Goal: Task Accomplishment & Management: Manage account settings

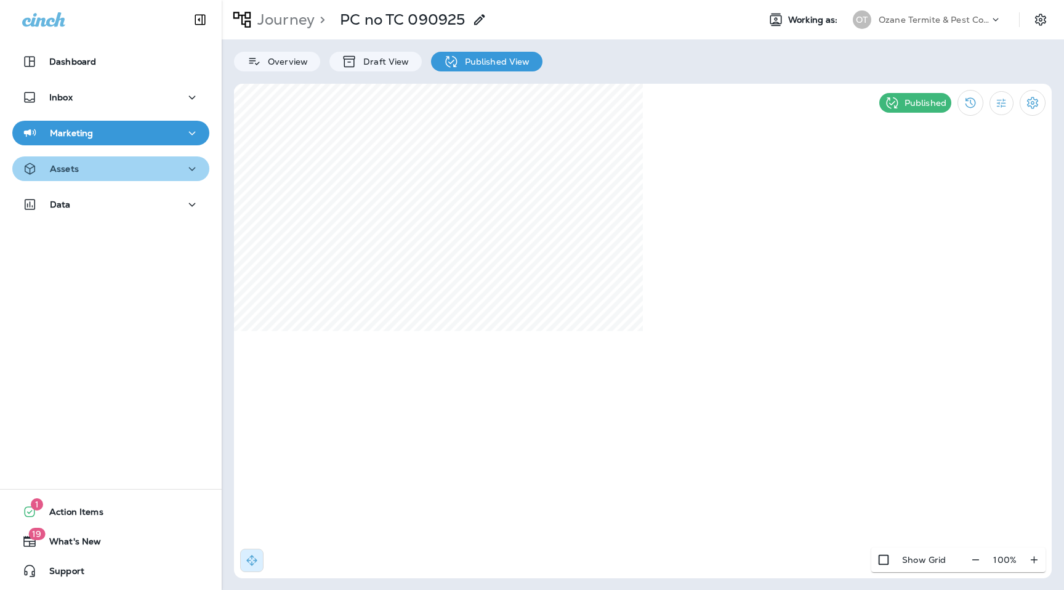
click at [66, 171] on p "Assets" at bounding box center [64, 169] width 29 height 10
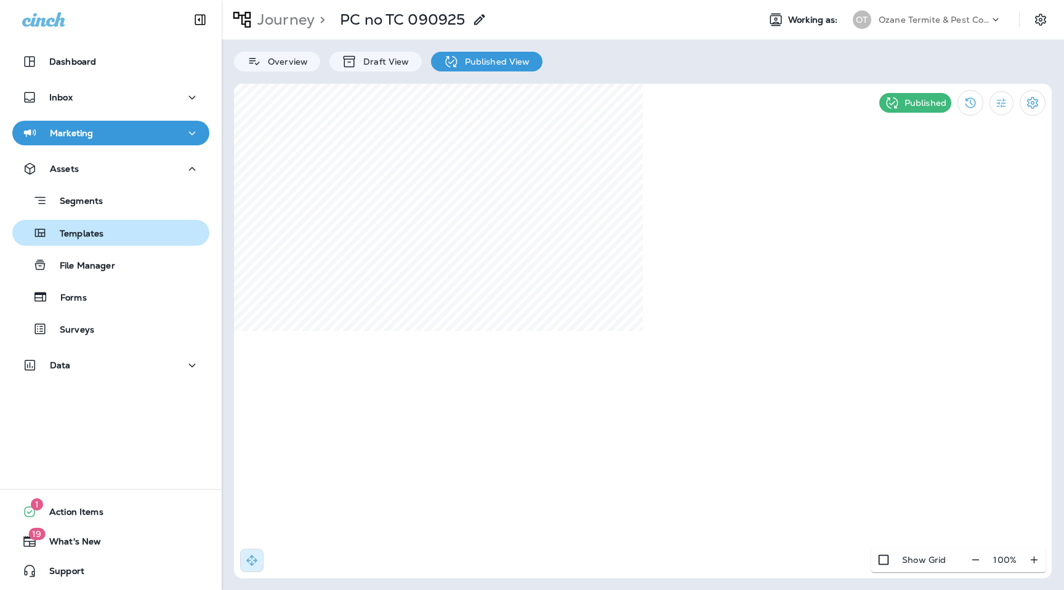
click at [96, 239] on p "Templates" at bounding box center [75, 234] width 56 height 12
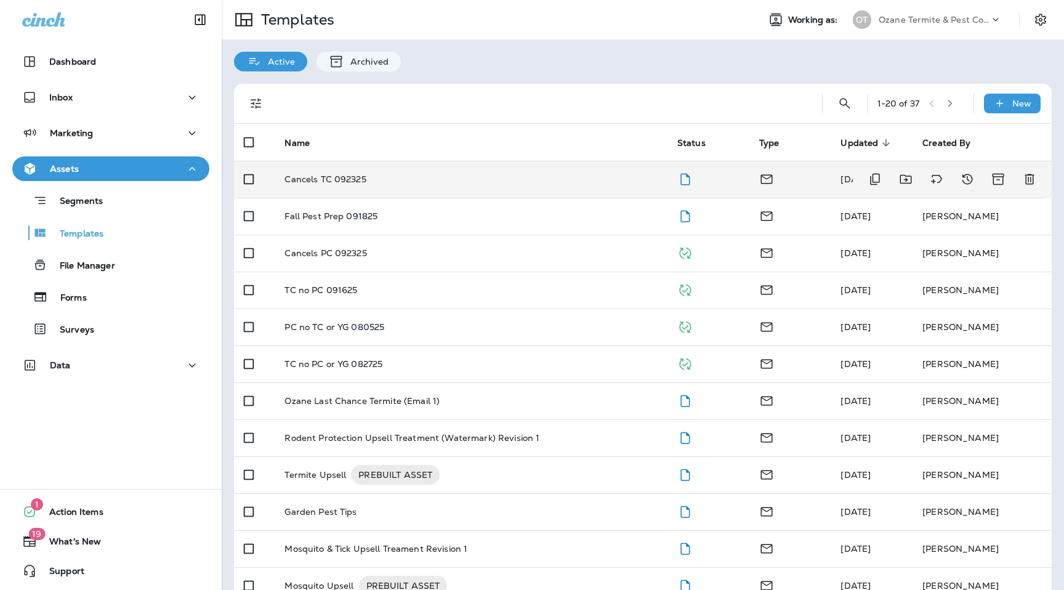
click at [335, 178] on p "Cancels TC 092325" at bounding box center [324, 179] width 81 height 10
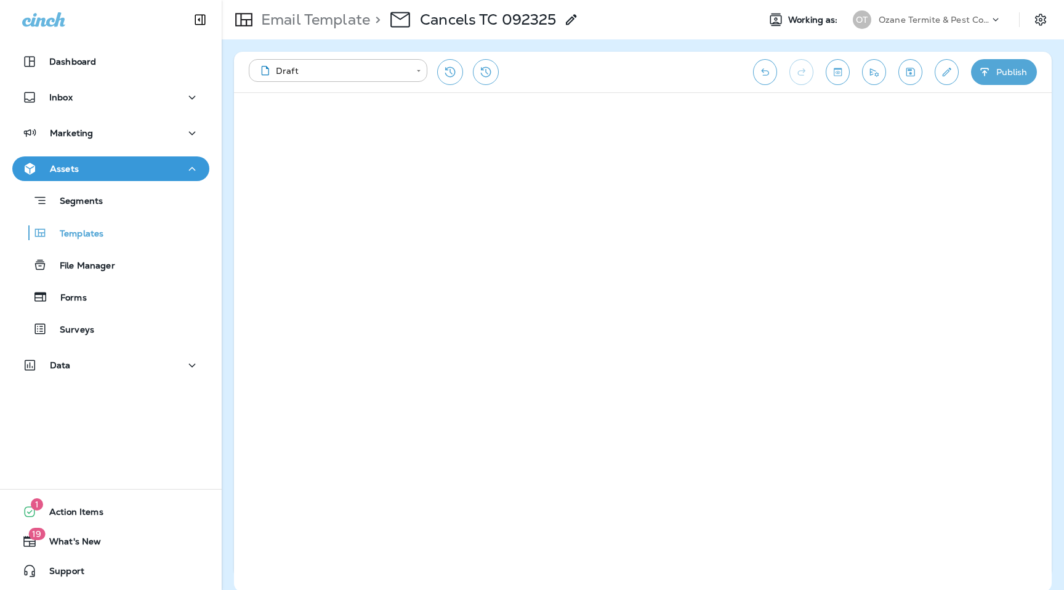
click at [912, 79] on button "Save" at bounding box center [910, 72] width 24 height 26
click at [874, 78] on icon "Send test email" at bounding box center [873, 72] width 13 height 12
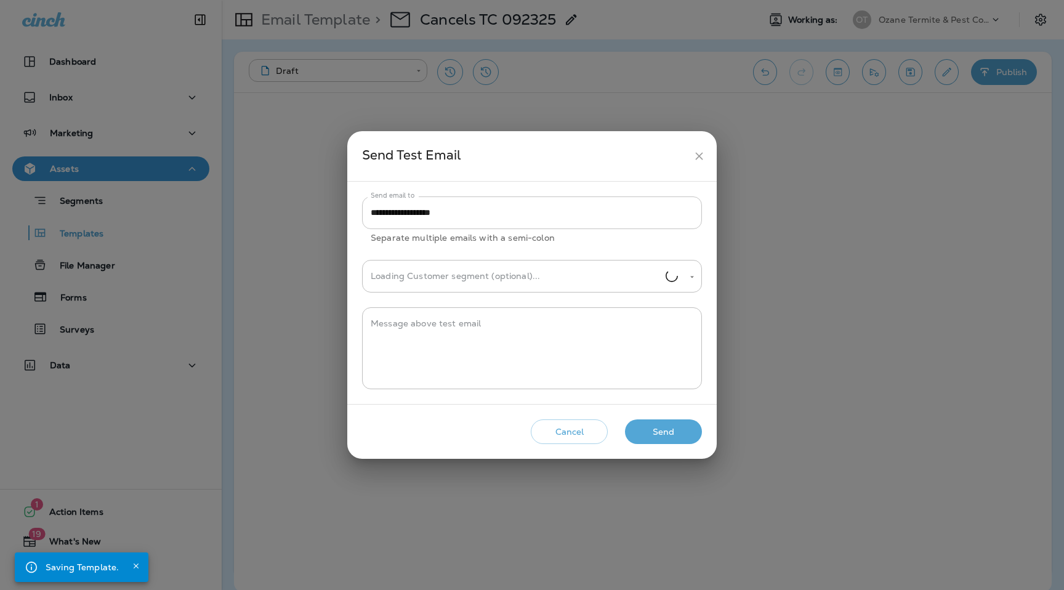
click at [499, 203] on input "**********" at bounding box center [532, 212] width 340 height 33
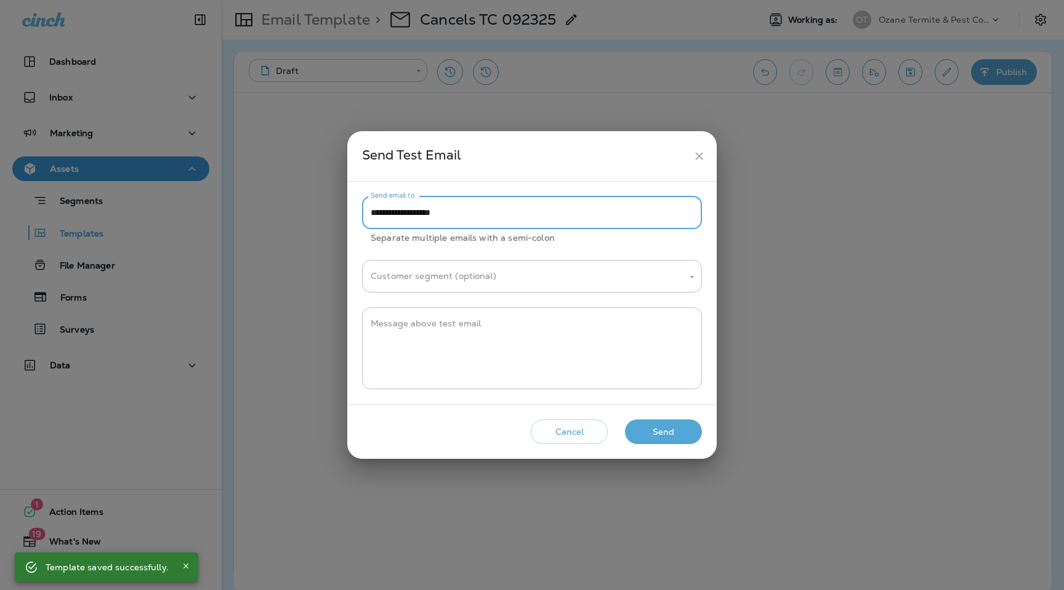
click at [508, 215] on input "**********" at bounding box center [532, 212] width 340 height 33
paste input "**********"
type input "**********"
click at [536, 386] on div "* Message above test email" at bounding box center [532, 348] width 340 height 82
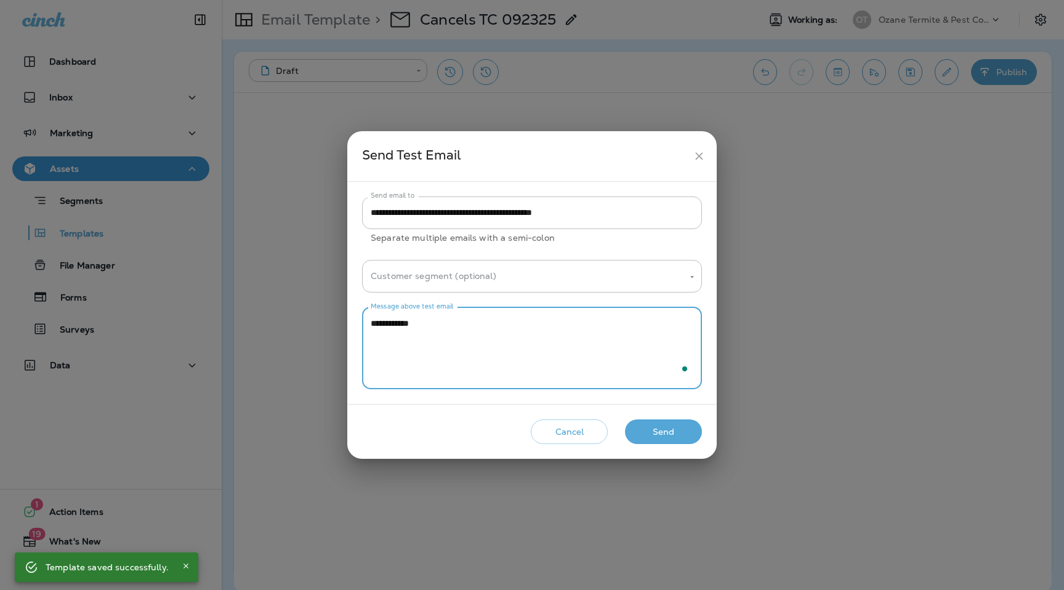
type textarea "**********"
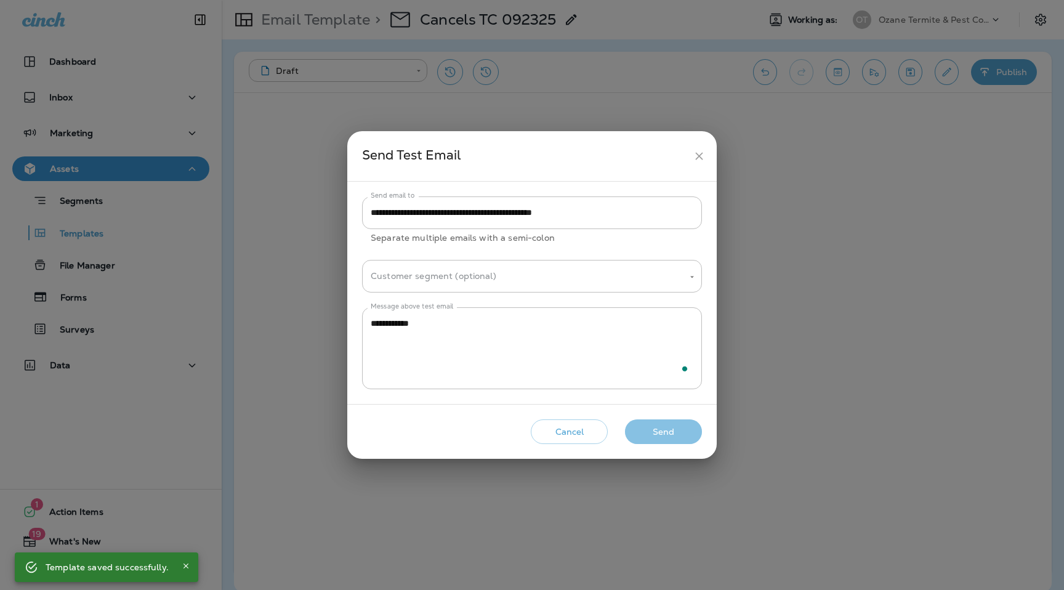
click at [679, 428] on button "Send" at bounding box center [663, 431] width 77 height 25
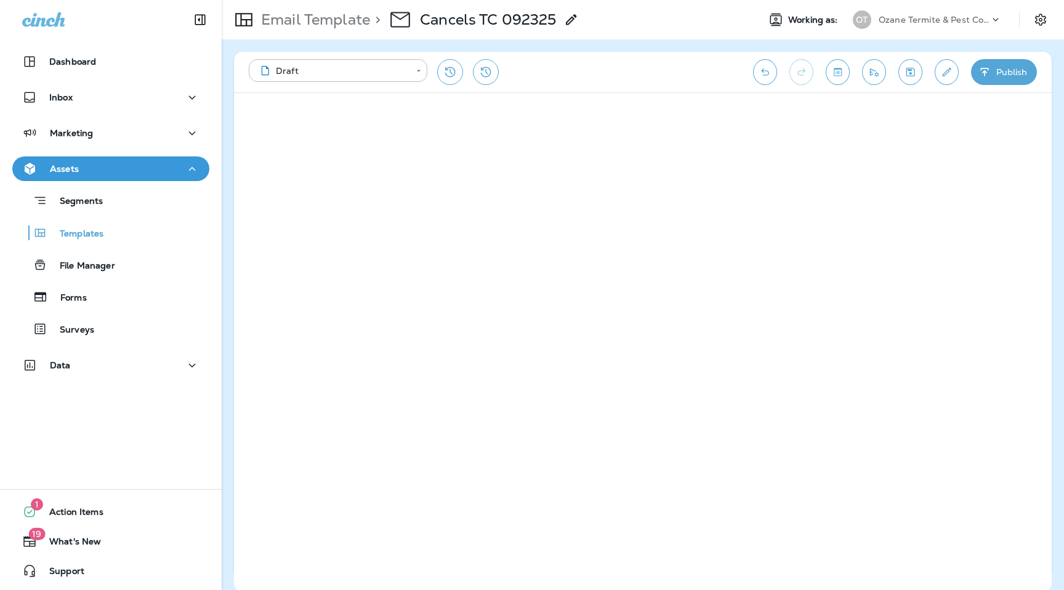
click at [898, 70] on div "**********" at bounding box center [643, 72] width 818 height 41
click at [908, 70] on icon "Save" at bounding box center [910, 72] width 9 height 9
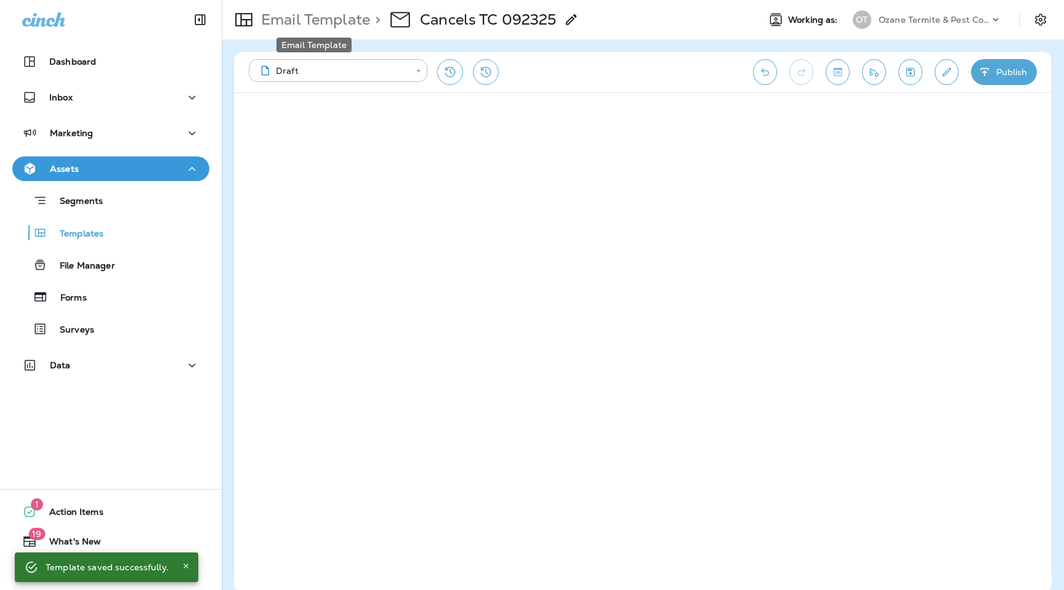
click at [348, 21] on p "Email Template" at bounding box center [313, 19] width 114 height 18
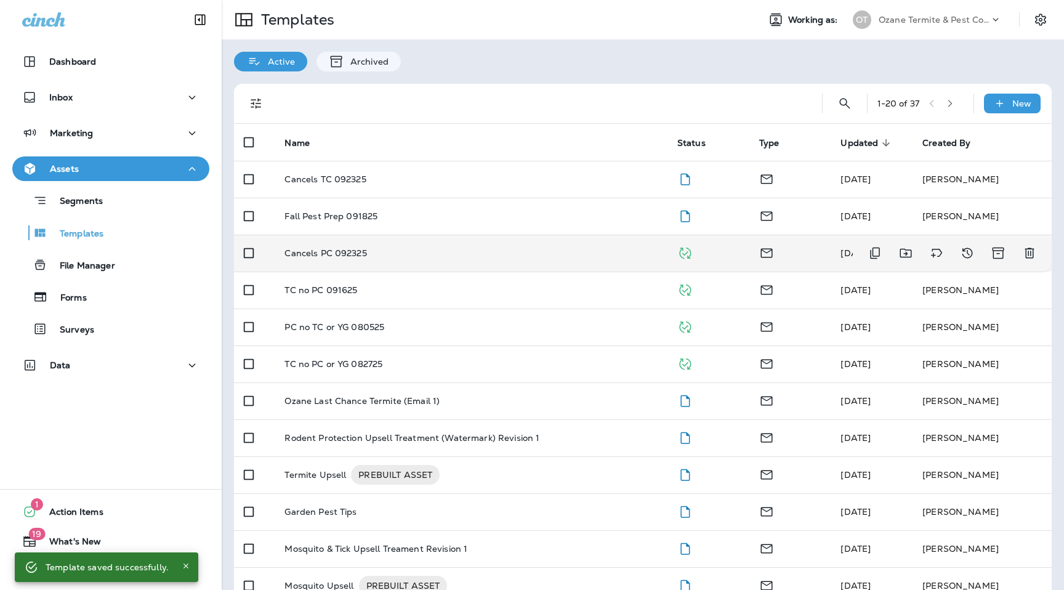
click at [350, 254] on p "Cancels PC 092325" at bounding box center [325, 253] width 82 height 10
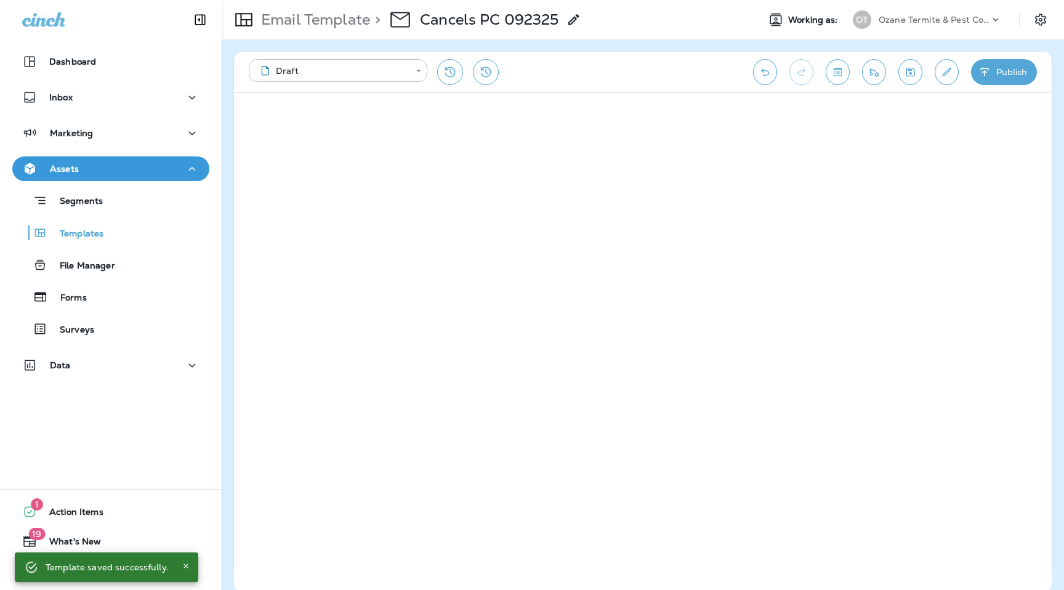
click at [968, 15] on p "Ozane Termite & Pest Control" at bounding box center [934, 20] width 111 height 10
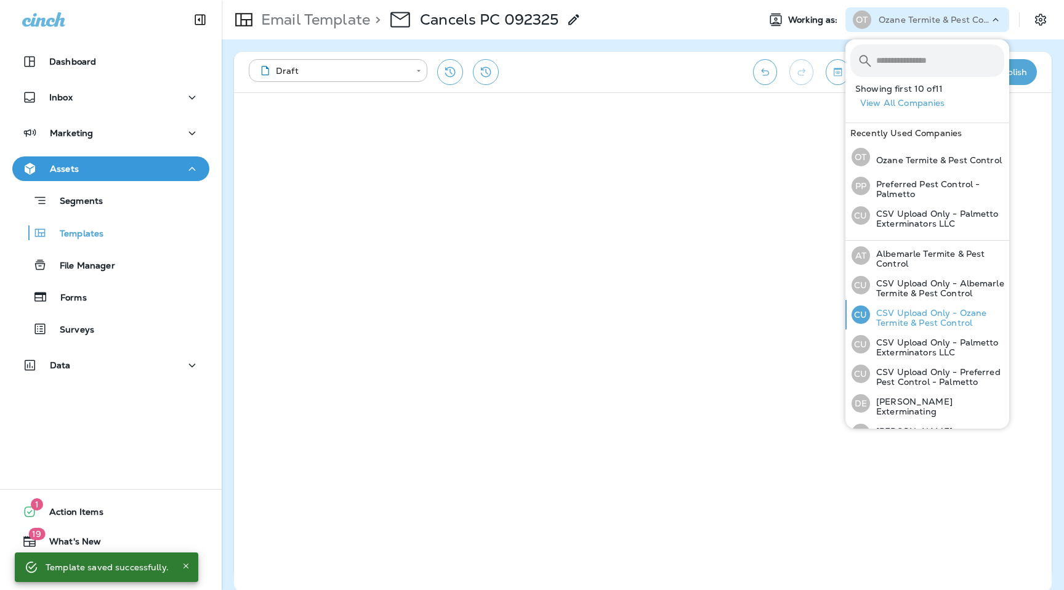
scroll to position [135, 0]
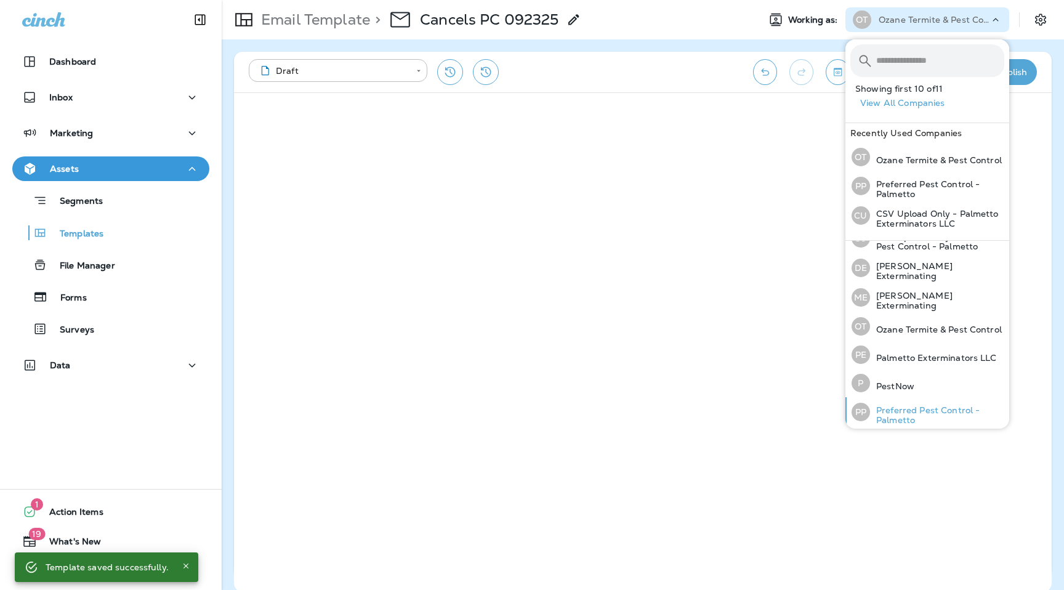
click at [900, 405] on p "Preferred Pest Control - Palmetto" at bounding box center [937, 415] width 134 height 20
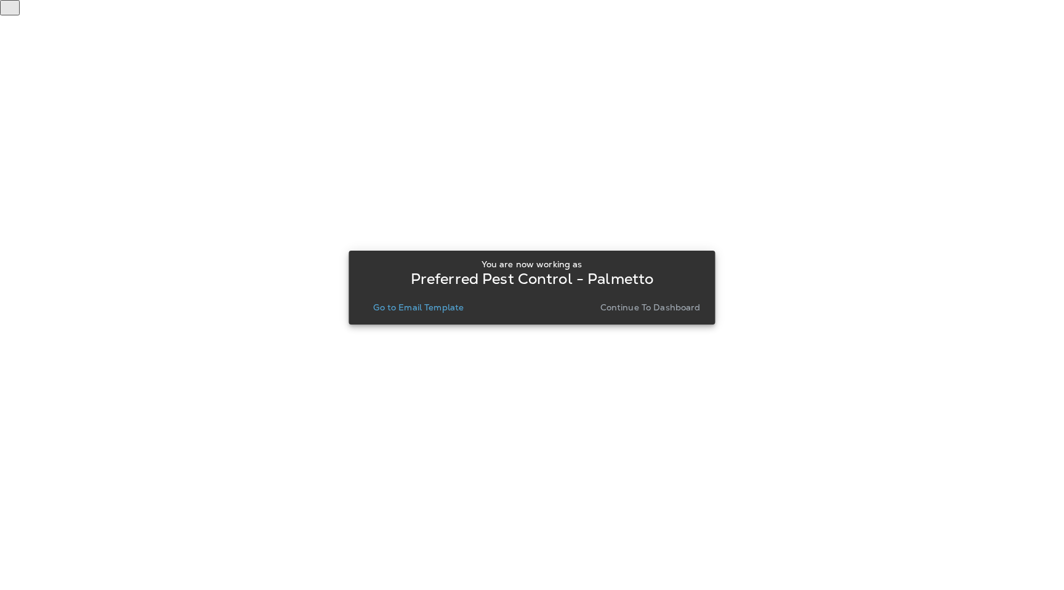
click at [451, 320] on div "You are now working as Preferred Pest Control - Palmetto Go to Email Template C…" at bounding box center [531, 287] width 347 height 66
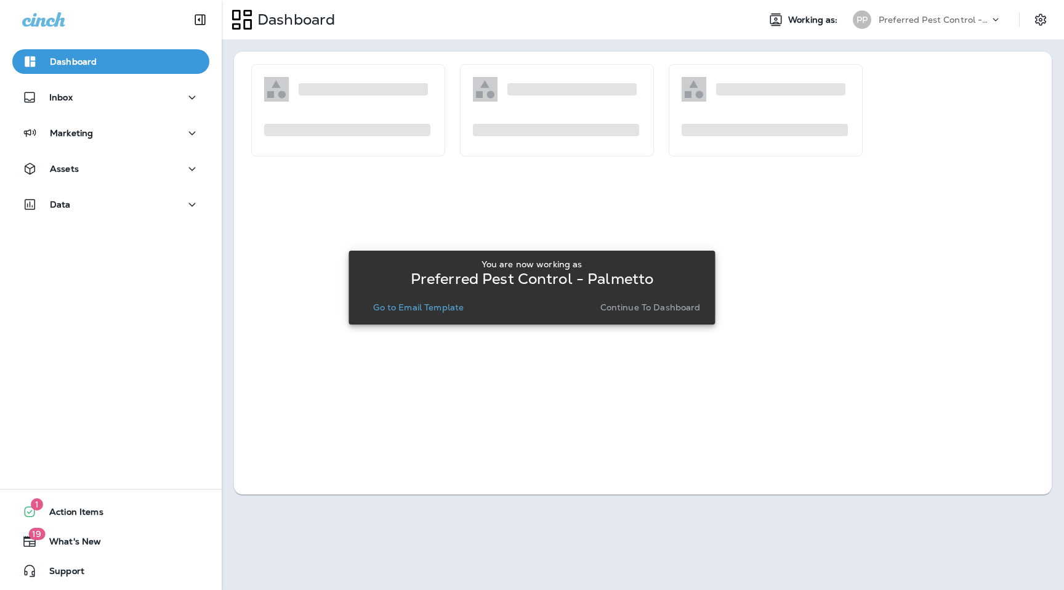
click at [449, 312] on p "Go to Email Template" at bounding box center [418, 307] width 90 height 10
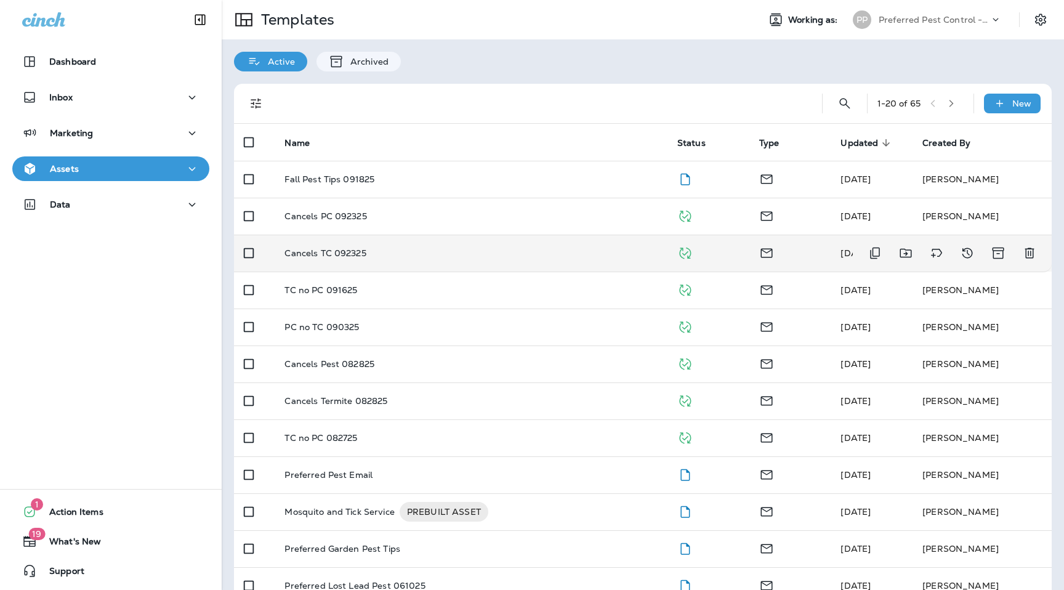
click at [369, 260] on td "Cancels TC 092325" at bounding box center [471, 253] width 392 height 37
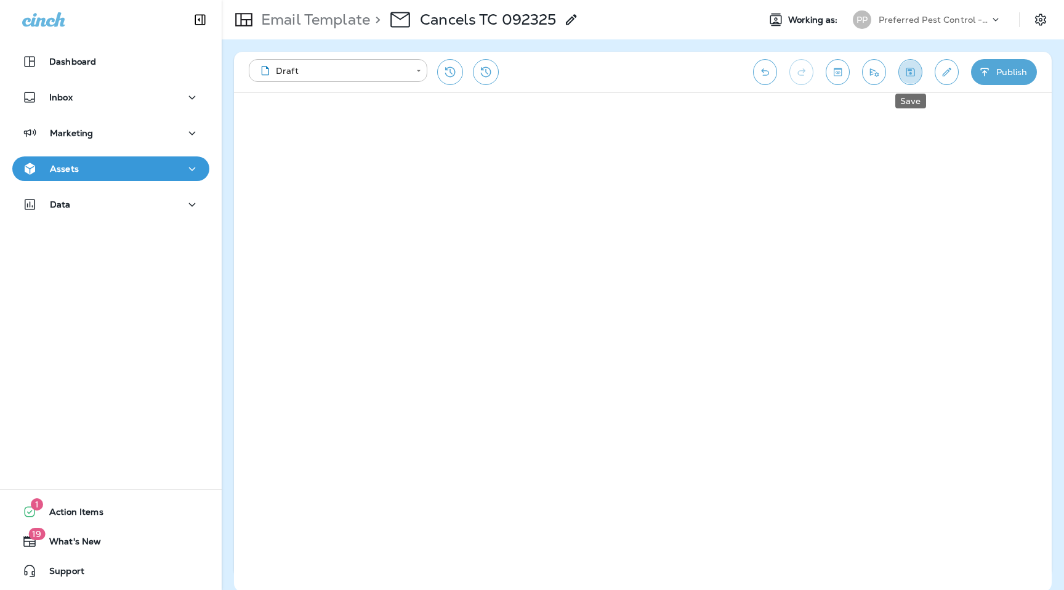
click at [910, 76] on icon "Save" at bounding box center [910, 72] width 9 height 9
click at [1020, 69] on button "Publish" at bounding box center [1004, 72] width 66 height 26
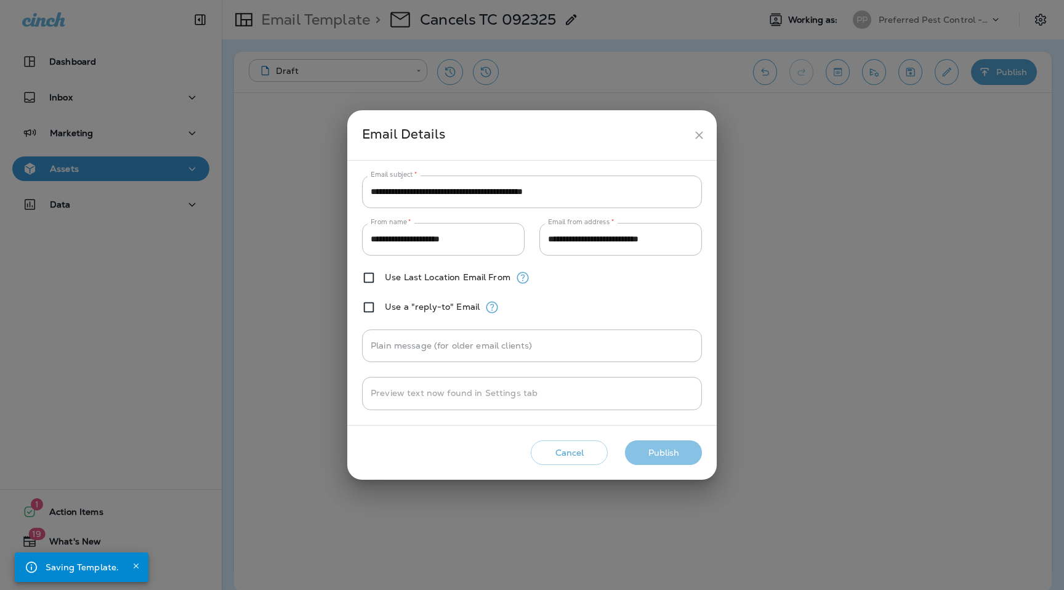
click at [648, 457] on button "Publish" at bounding box center [663, 452] width 77 height 25
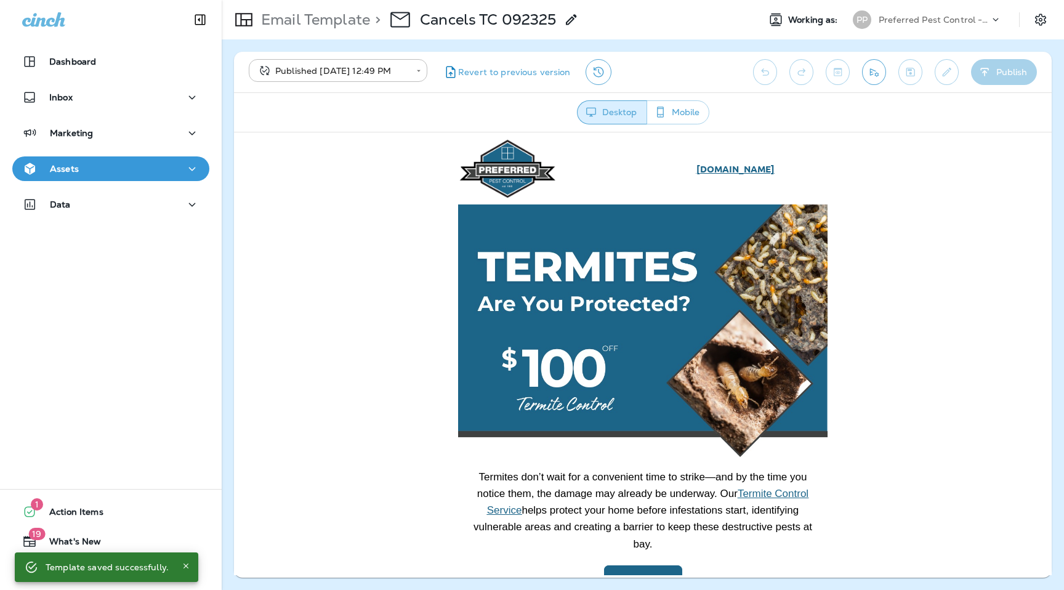
click at [305, 30] on div "Email Template > Cancels TC 092325" at bounding box center [400, 19] width 357 height 34
click at [305, 14] on p "Email Template" at bounding box center [313, 19] width 114 height 18
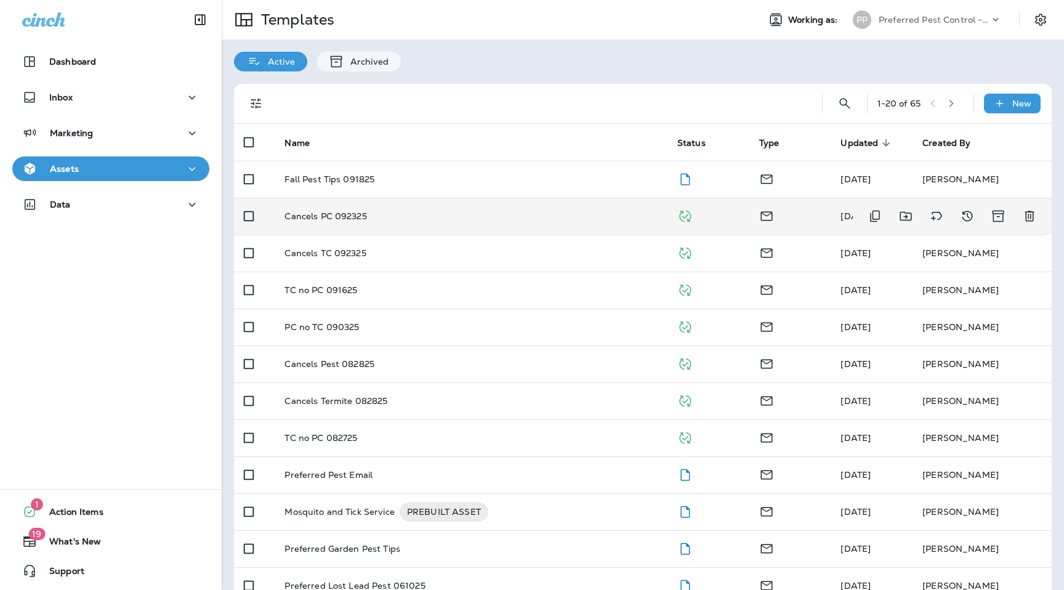
click at [333, 226] on td "Cancels PC 092325" at bounding box center [471, 216] width 392 height 37
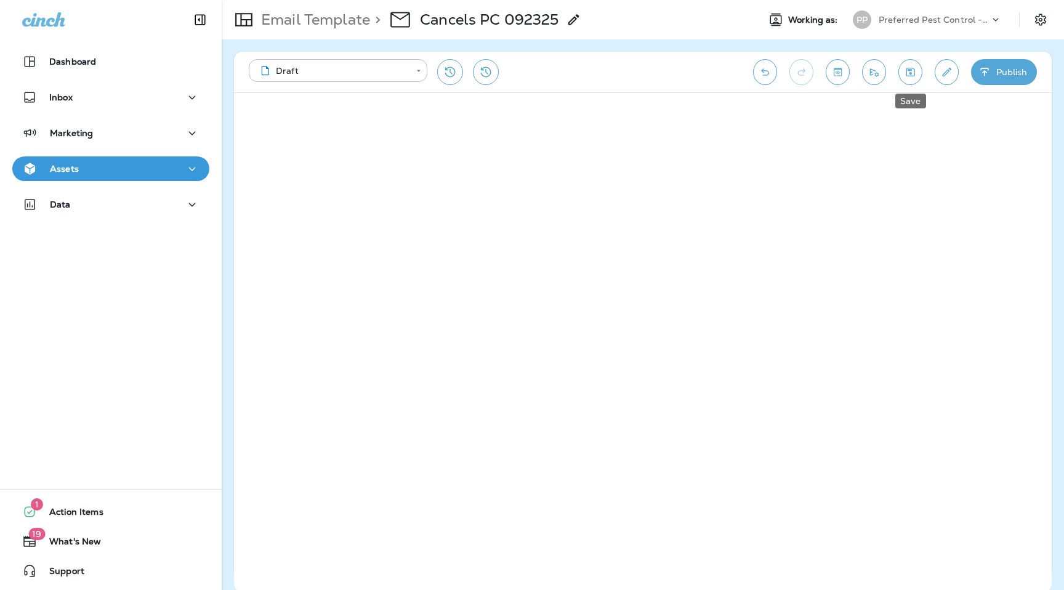
click at [916, 77] on icon "Save" at bounding box center [910, 72] width 13 height 12
click at [871, 81] on button "Send test email" at bounding box center [874, 72] width 24 height 26
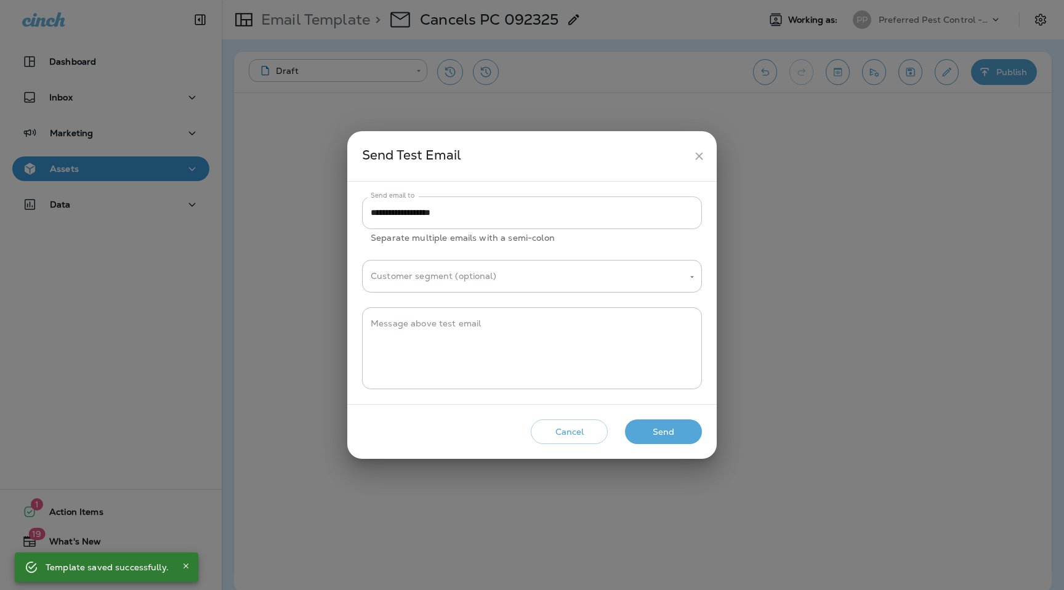
click at [523, 221] on input "**********" at bounding box center [532, 212] width 340 height 33
paste input "**********"
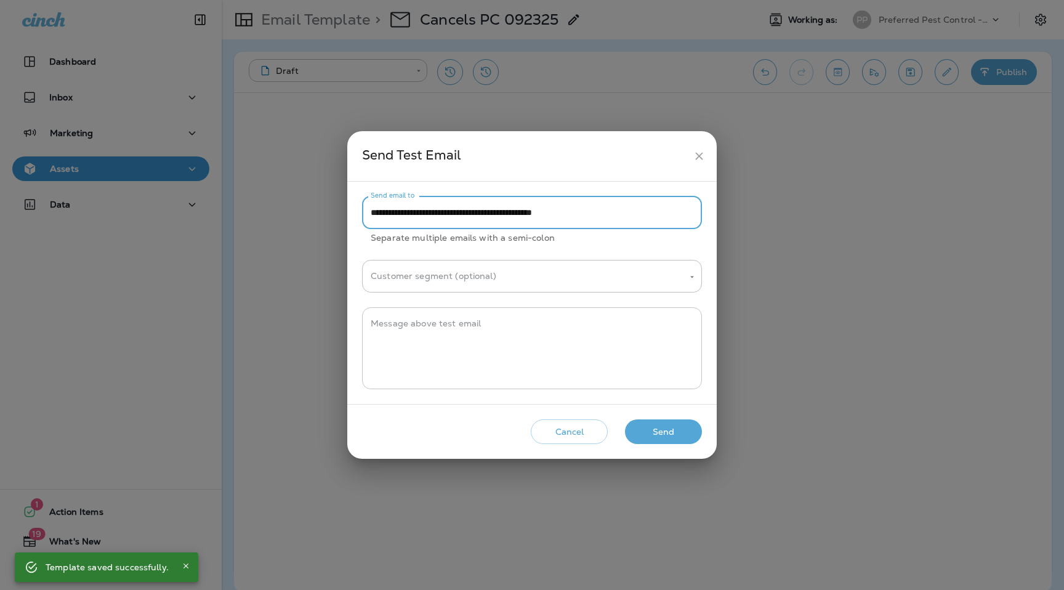
type input "**********"
click at [538, 329] on textarea "Message above test email" at bounding box center [532, 348] width 323 height 62
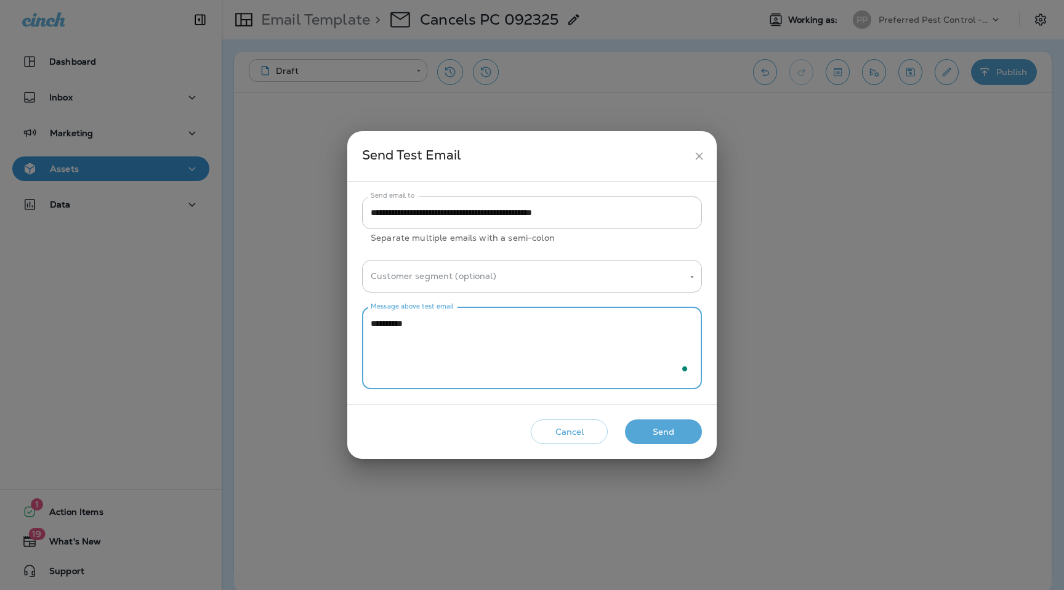
type textarea "**********"
click at [683, 437] on button "Send" at bounding box center [663, 431] width 77 height 25
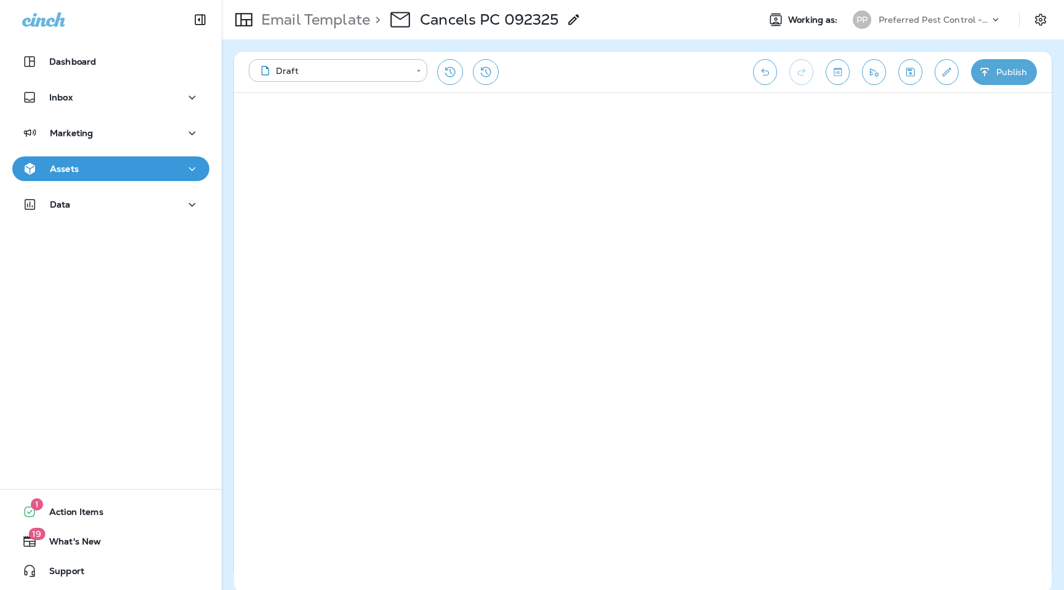
click at [909, 69] on icon "Save" at bounding box center [910, 72] width 9 height 9
click at [1018, 73] on button "Publish" at bounding box center [1004, 72] width 66 height 26
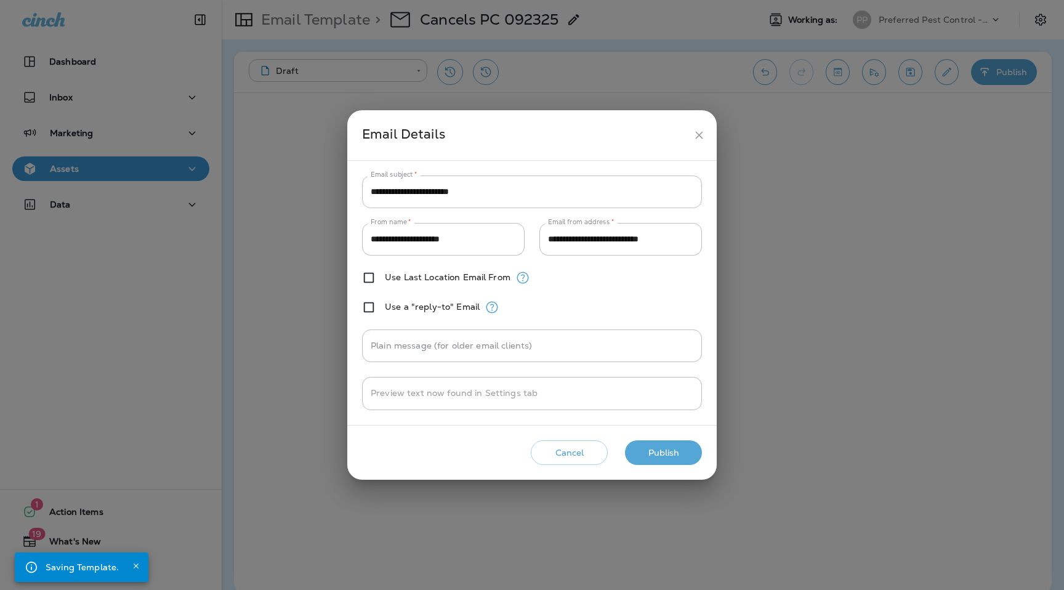
click at [659, 454] on button "Publish" at bounding box center [663, 452] width 77 height 25
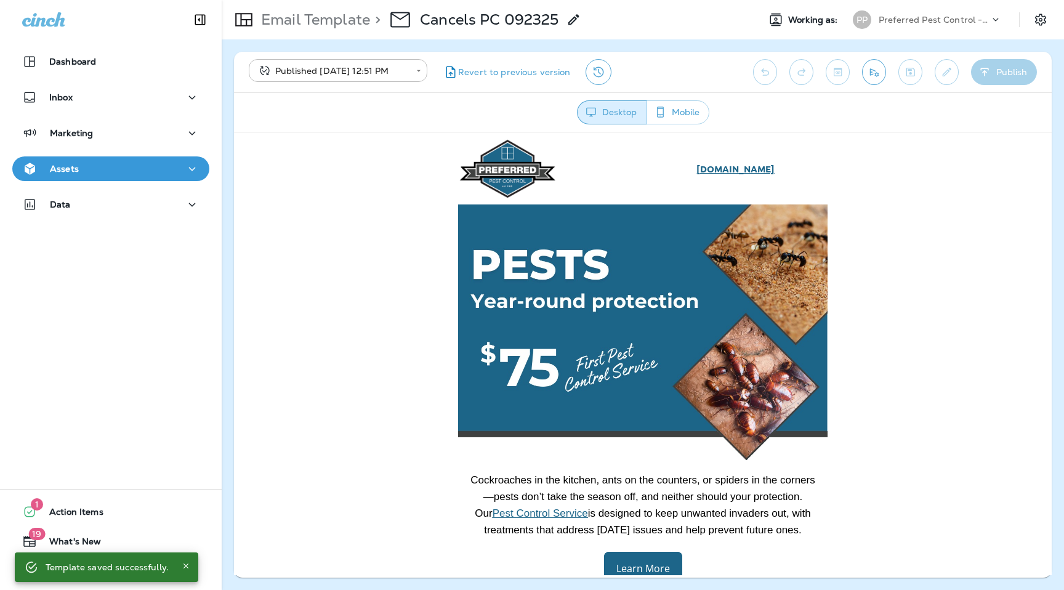
click at [907, 10] on div "Preferred Pest Control - Palmetto" at bounding box center [934, 19] width 111 height 18
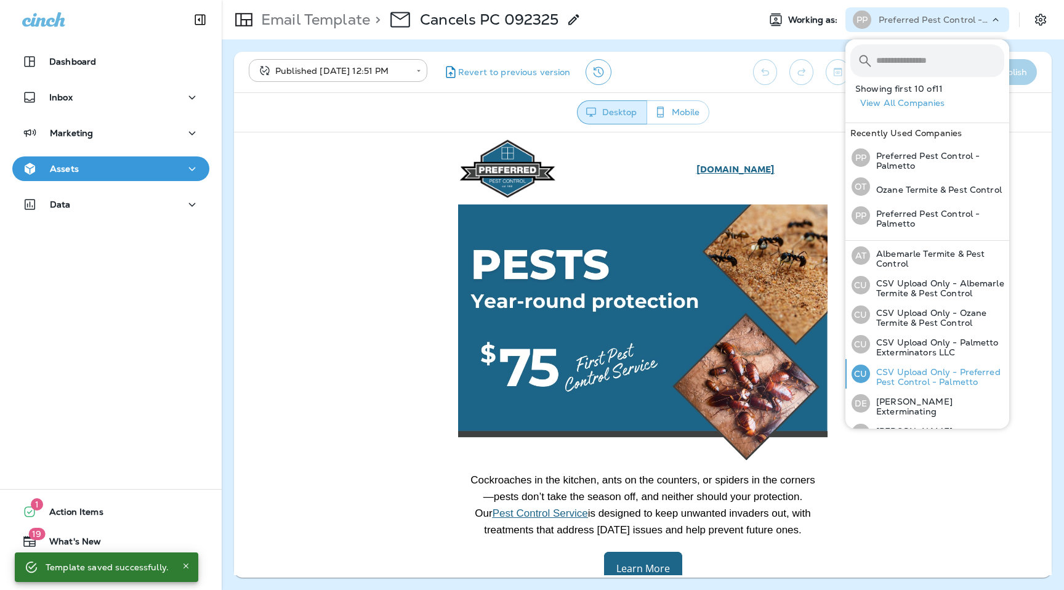
scroll to position [92, 0]
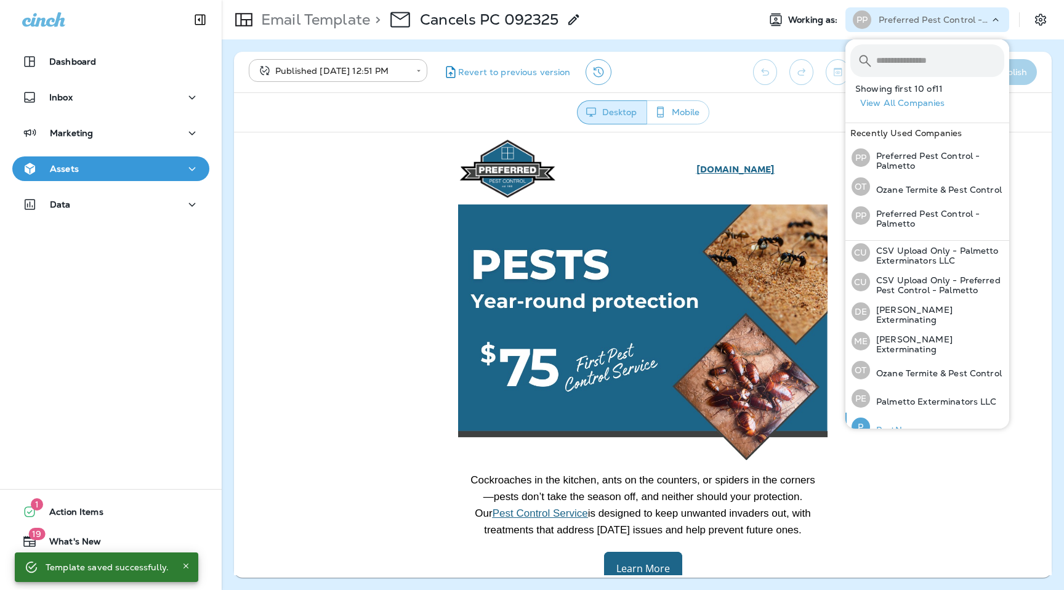
click at [889, 425] on p "PestNow" at bounding box center [892, 430] width 44 height 10
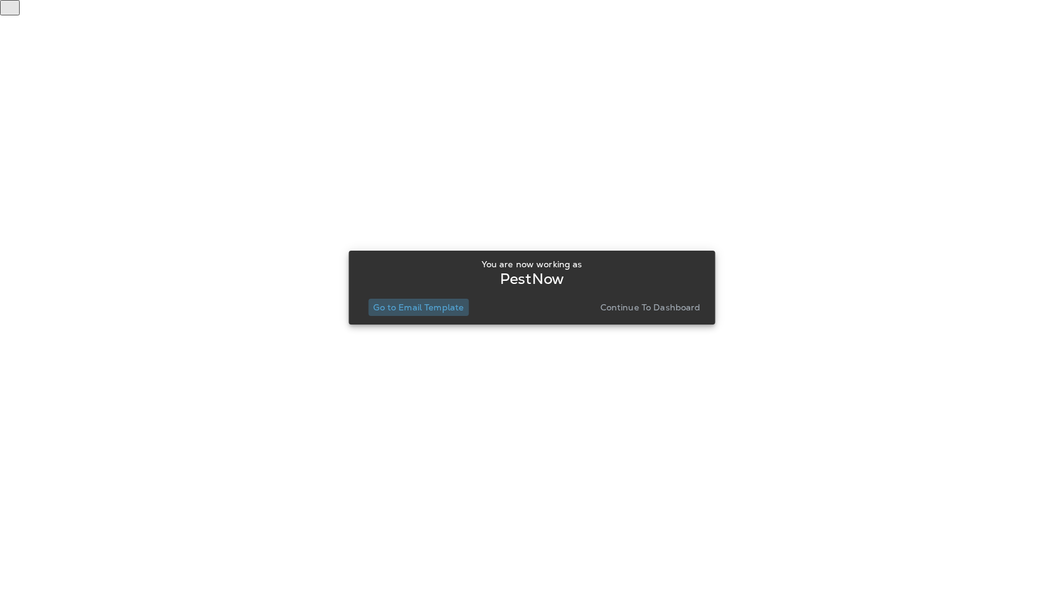
click at [430, 305] on p "Go to Email Template" at bounding box center [418, 307] width 90 height 10
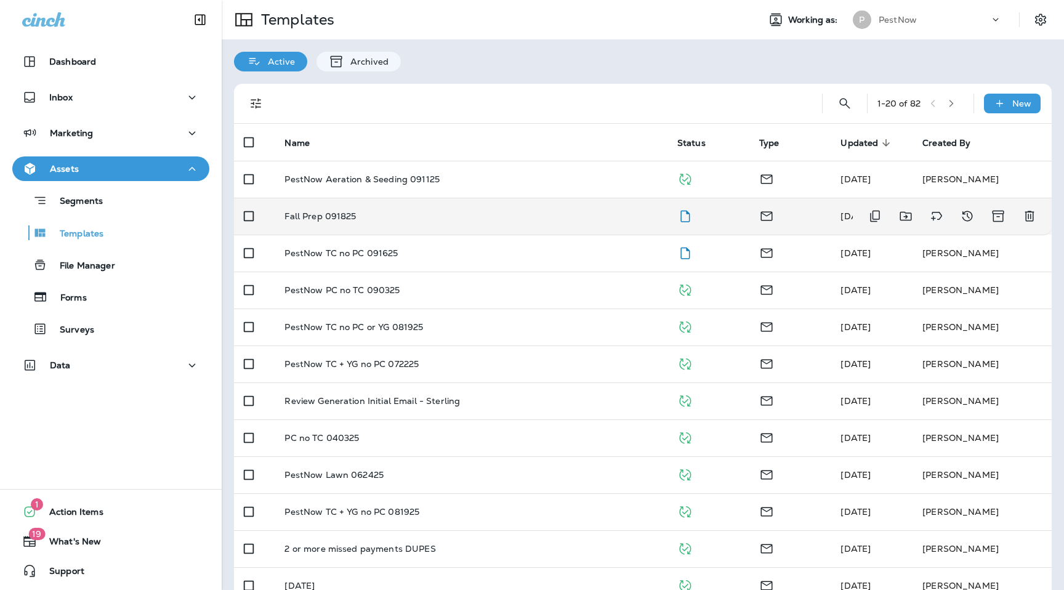
click at [294, 215] on p "Fall Prep 091825" at bounding box center [319, 216] width 71 height 10
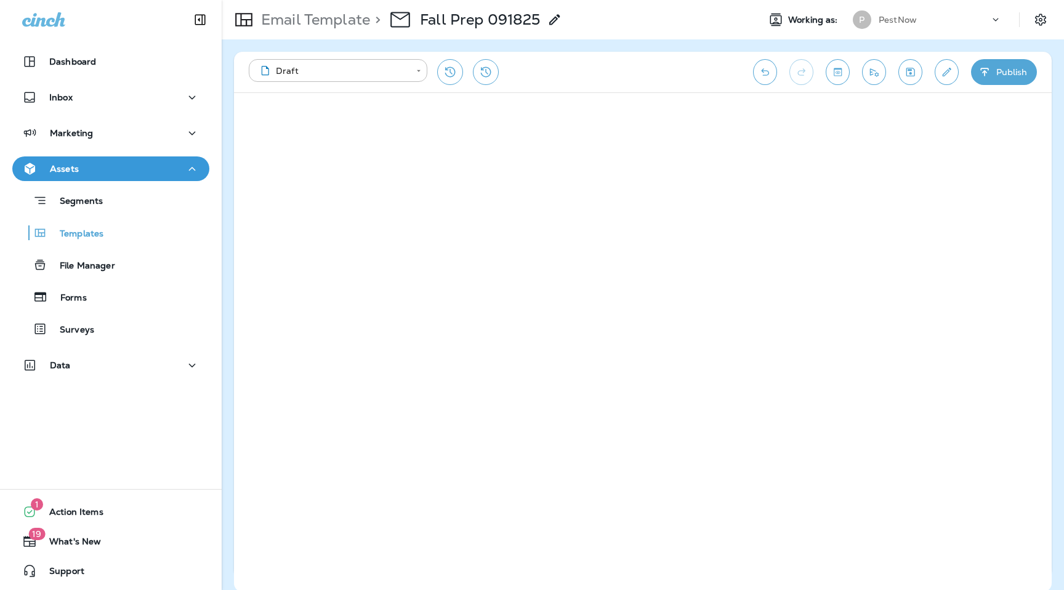
click at [914, 71] on icon "Save" at bounding box center [910, 72] width 13 height 12
click at [1007, 86] on div "**********" at bounding box center [643, 72] width 818 height 41
click at [999, 71] on button "Publish" at bounding box center [1004, 72] width 66 height 26
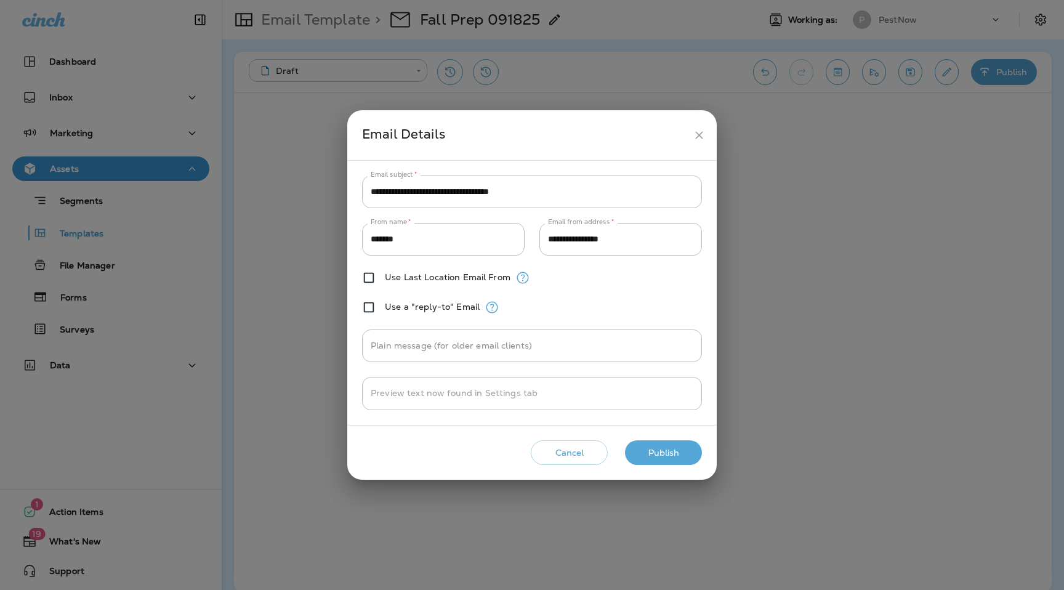
click at [665, 459] on button "Publish" at bounding box center [663, 452] width 77 height 25
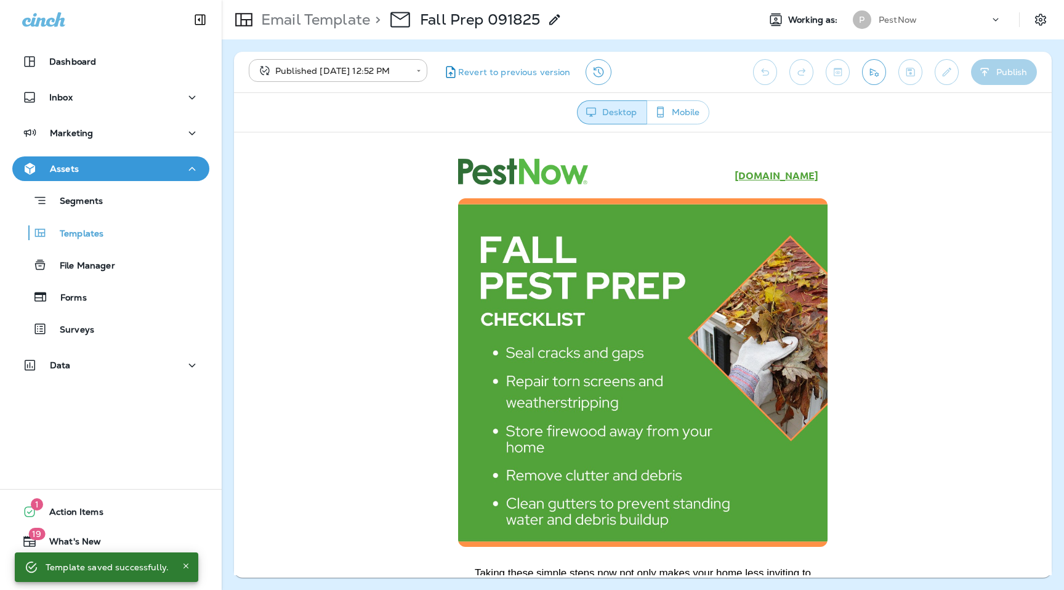
click at [888, 13] on div "PestNow" at bounding box center [934, 19] width 111 height 18
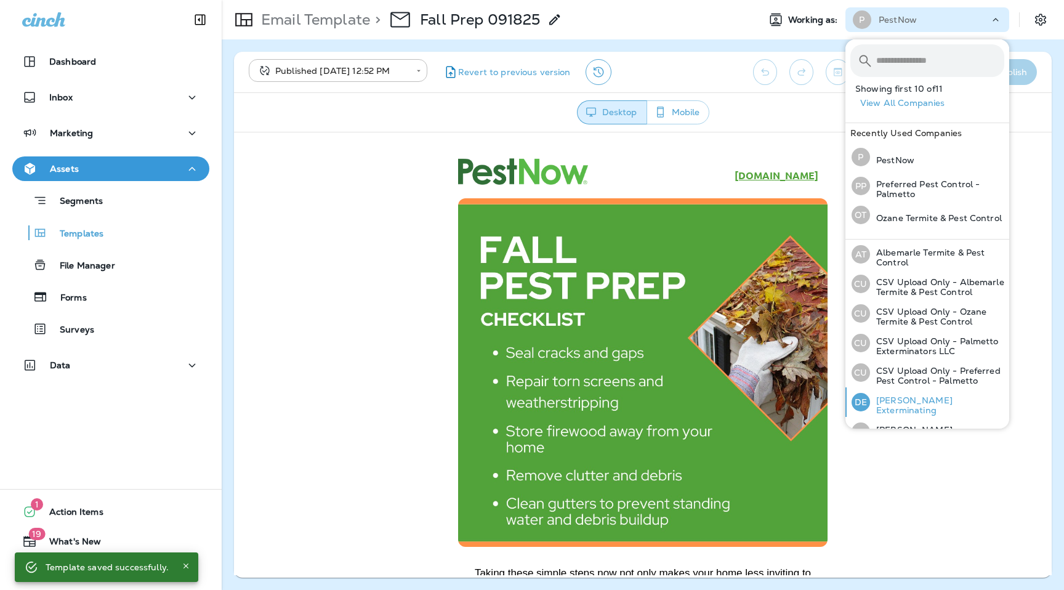
click at [912, 401] on p "[PERSON_NAME] Exterminating" at bounding box center [937, 405] width 134 height 20
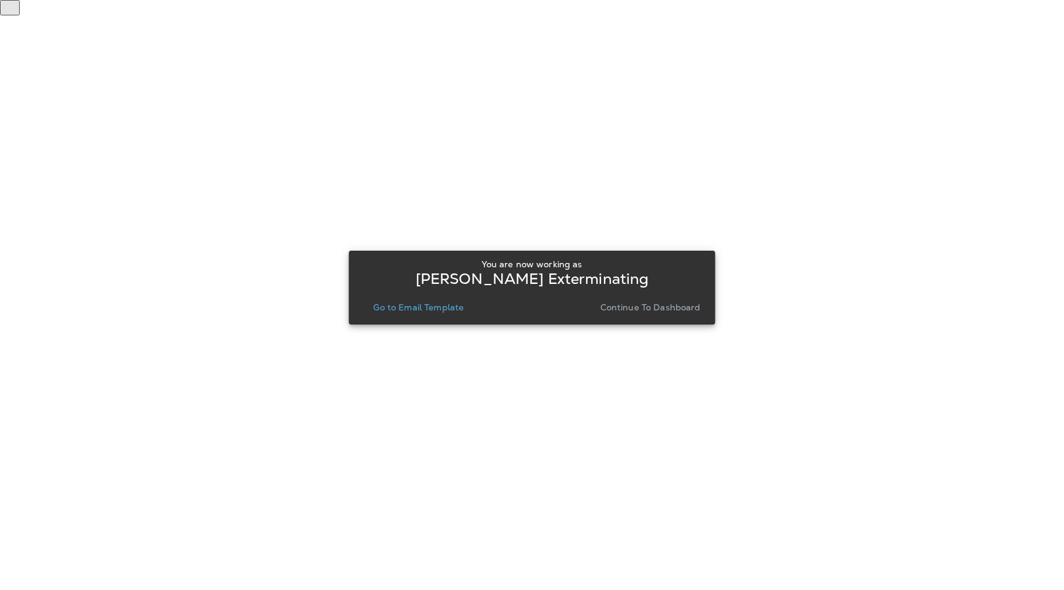
click at [431, 316] on div "You are now working as Duncan Exterminating Go to Email Template Continue to Da…" at bounding box center [531, 287] width 347 height 66
click at [432, 310] on p "Go to Email Template" at bounding box center [418, 307] width 90 height 10
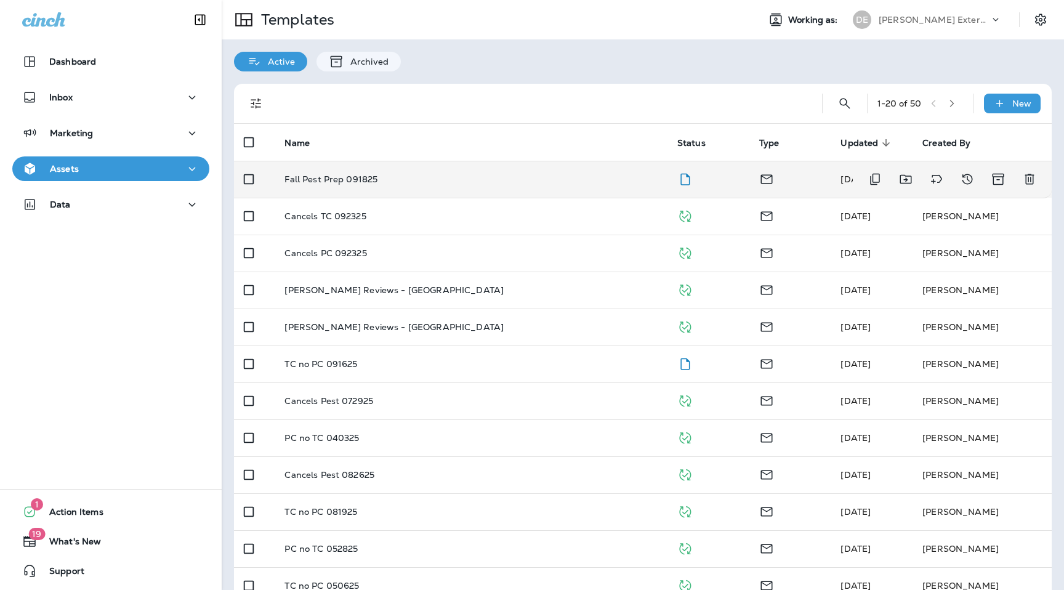
click at [323, 180] on p "Fall Pest Prep 091825" at bounding box center [330, 179] width 93 height 10
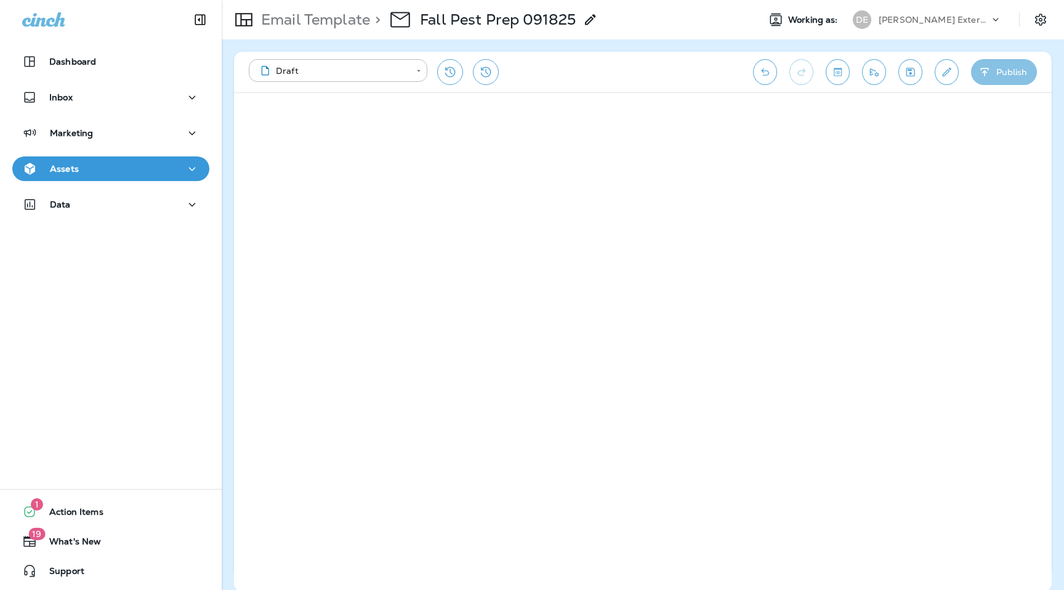
click at [992, 74] on button "Publish" at bounding box center [1004, 72] width 66 height 26
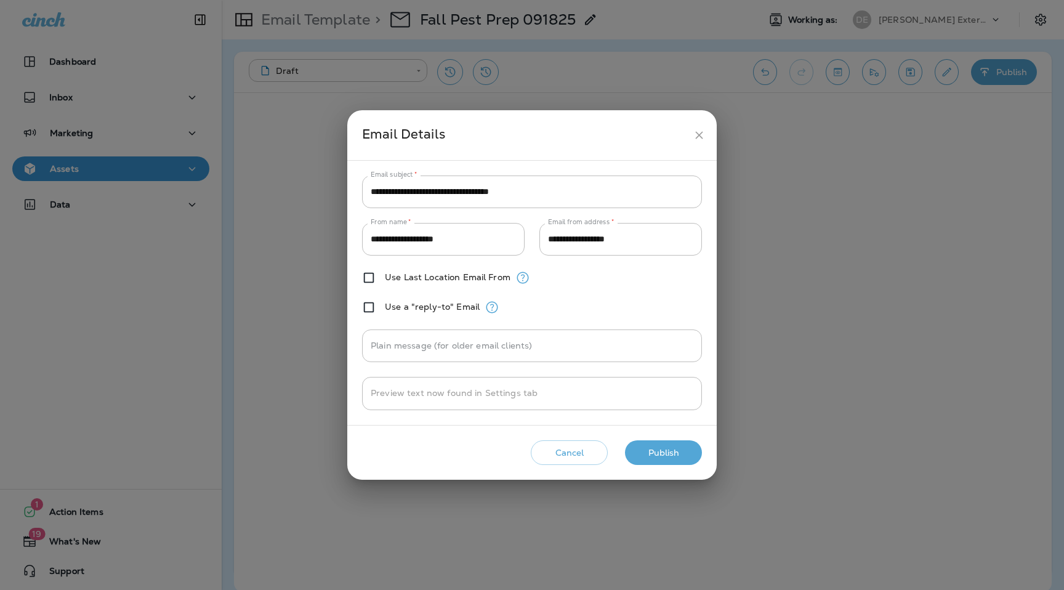
click at [661, 454] on button "Publish" at bounding box center [663, 452] width 77 height 25
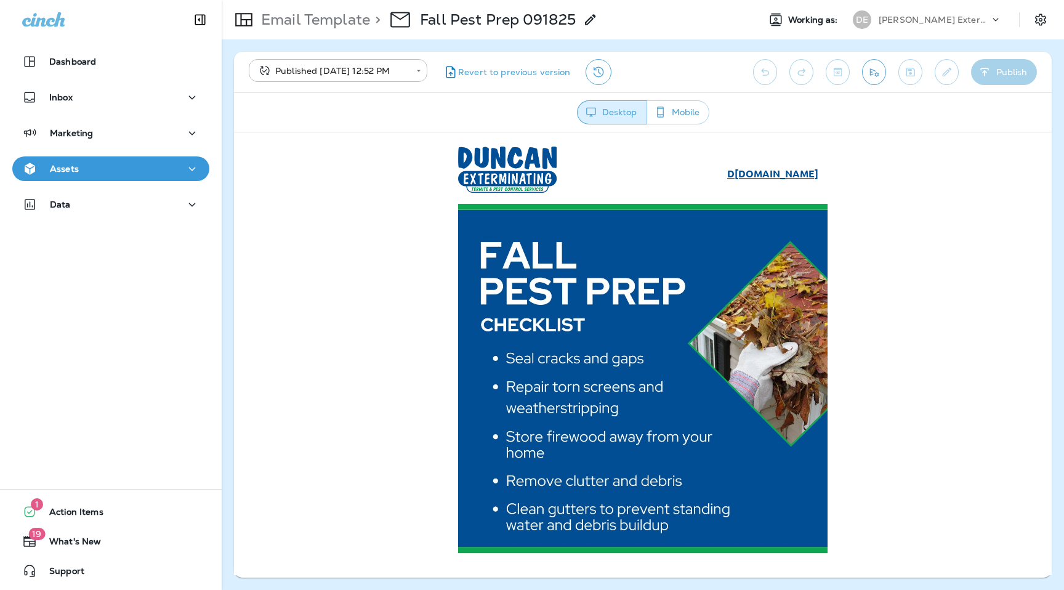
click at [969, 18] on p "[PERSON_NAME] Exterminating" at bounding box center [934, 20] width 111 height 10
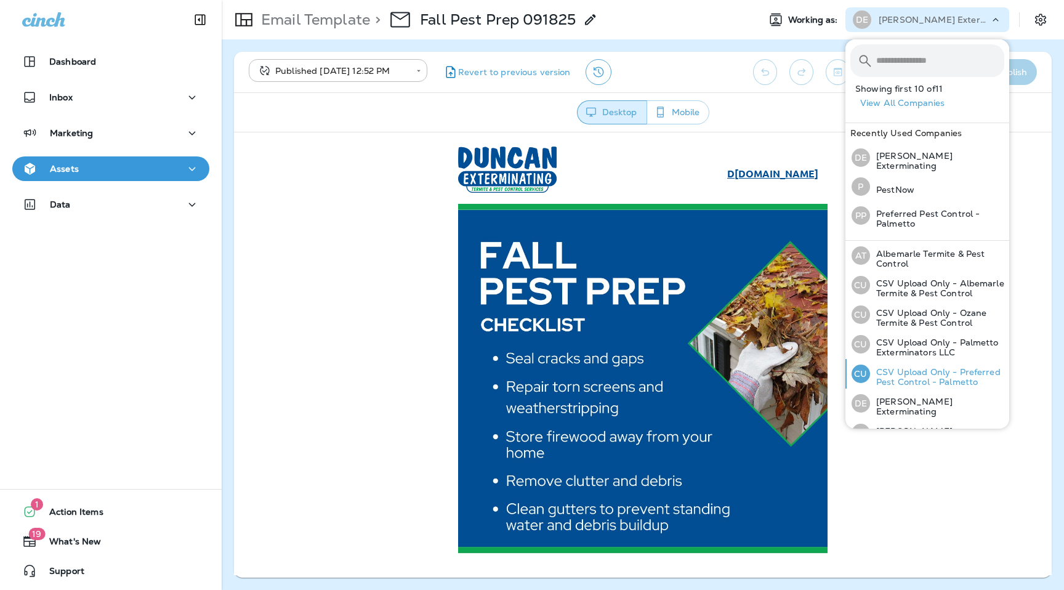
scroll to position [79, 0]
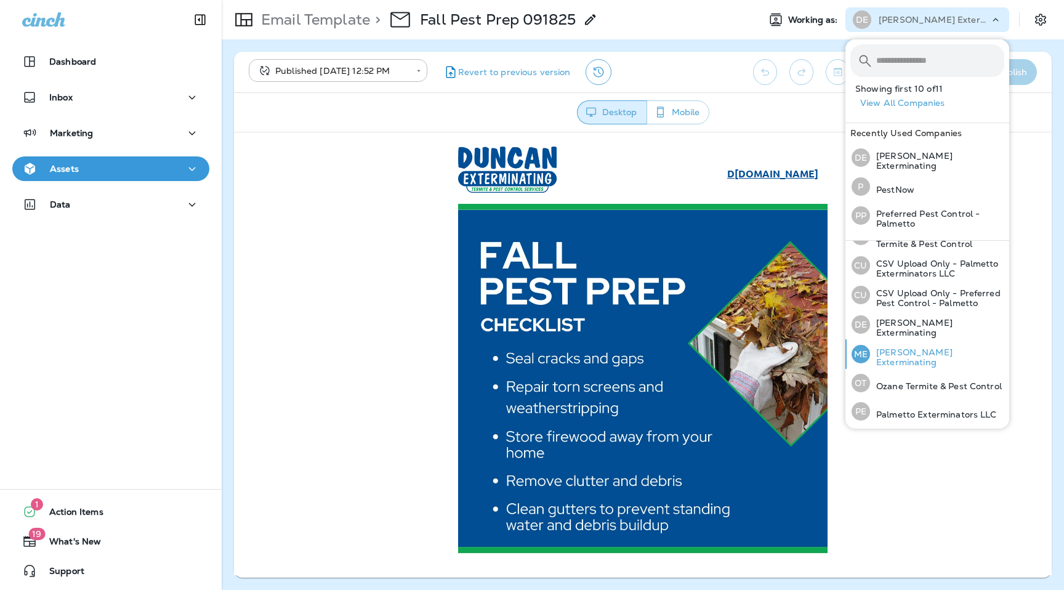
click at [898, 349] on p "[PERSON_NAME] Exterminating" at bounding box center [937, 357] width 134 height 20
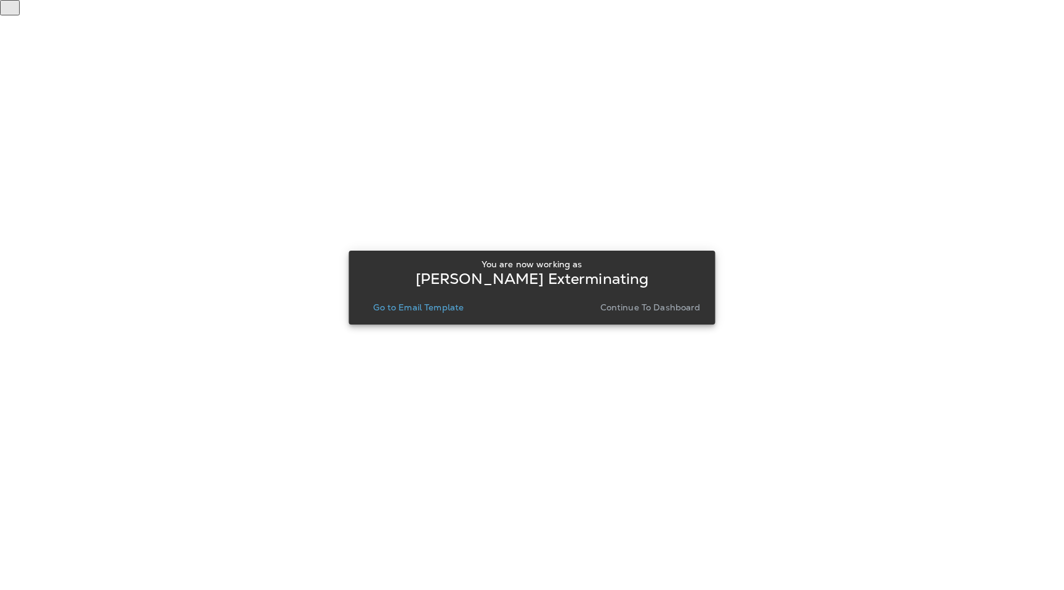
click at [420, 308] on p "Go to Email Template" at bounding box center [418, 307] width 90 height 10
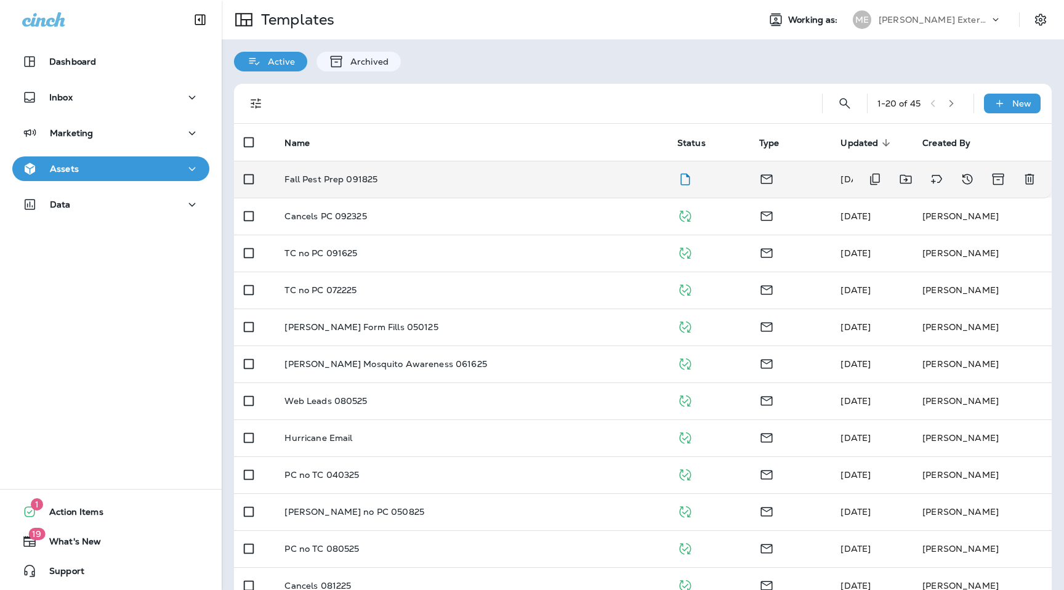
click at [315, 182] on p "Fall Pest Prep 091825" at bounding box center [330, 179] width 93 height 10
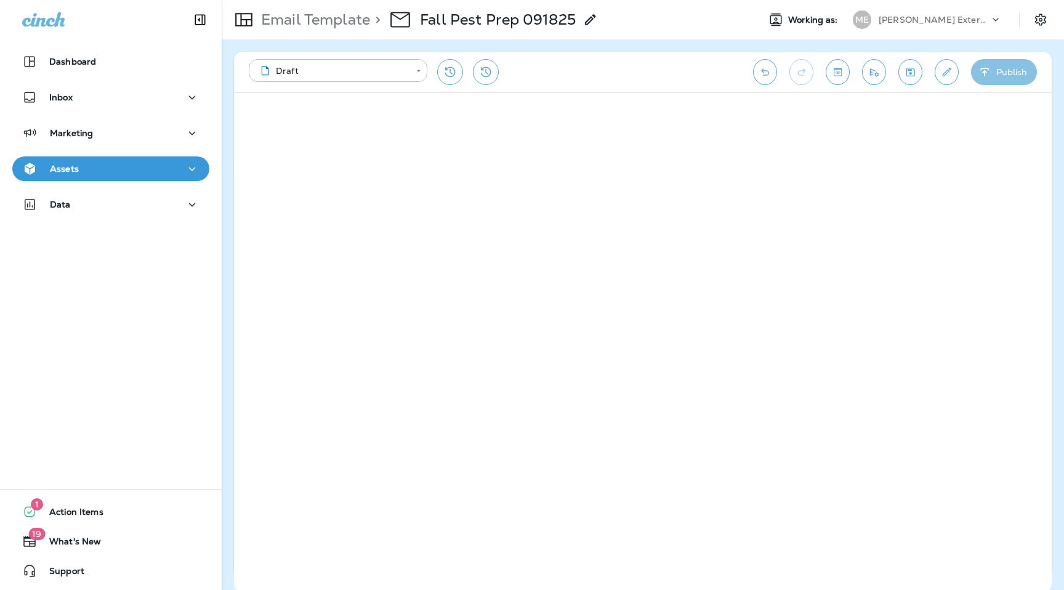
click at [1009, 60] on button "Publish" at bounding box center [1004, 72] width 66 height 26
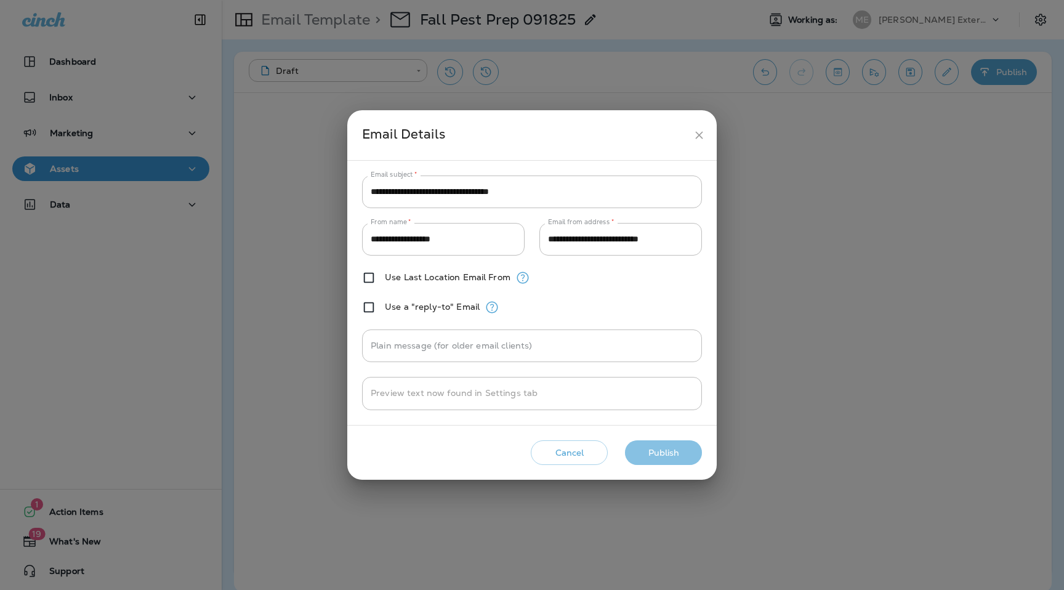
click at [675, 456] on button "Publish" at bounding box center [663, 452] width 77 height 25
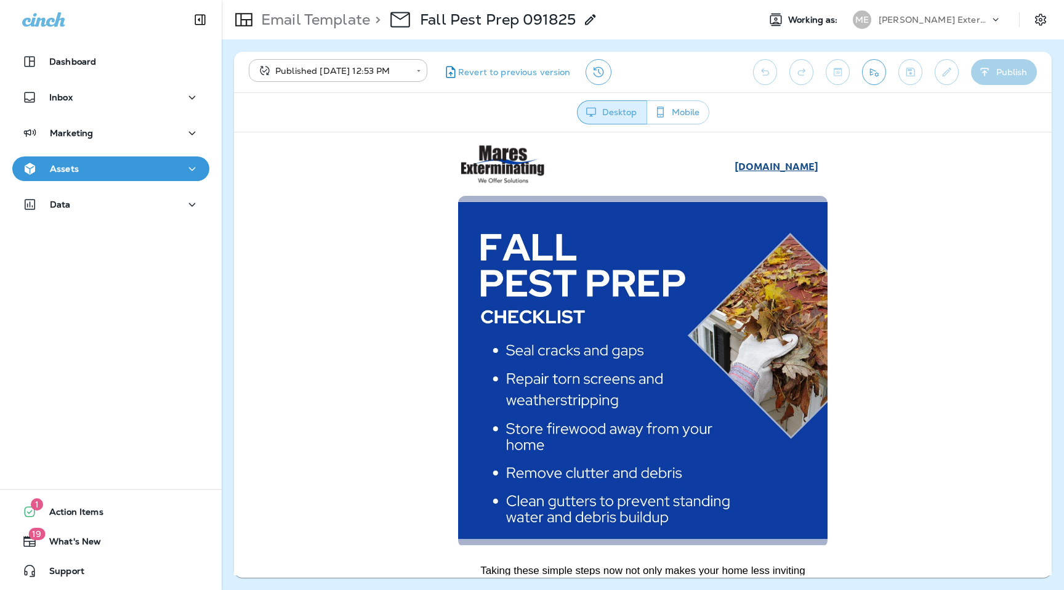
click at [903, 15] on p "[PERSON_NAME] Exterminating" at bounding box center [934, 20] width 111 height 10
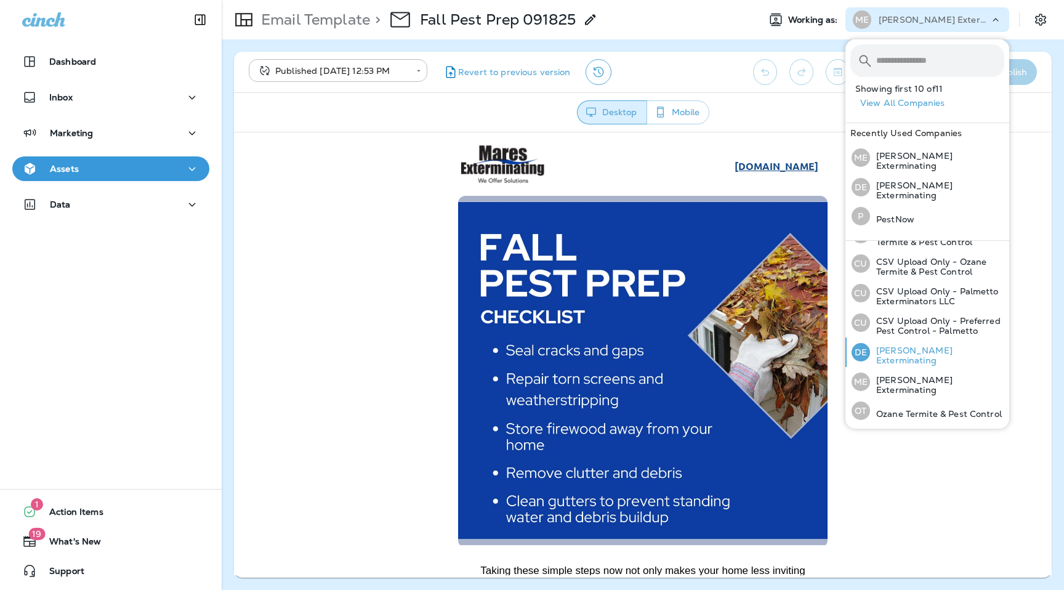
scroll to position [67, 0]
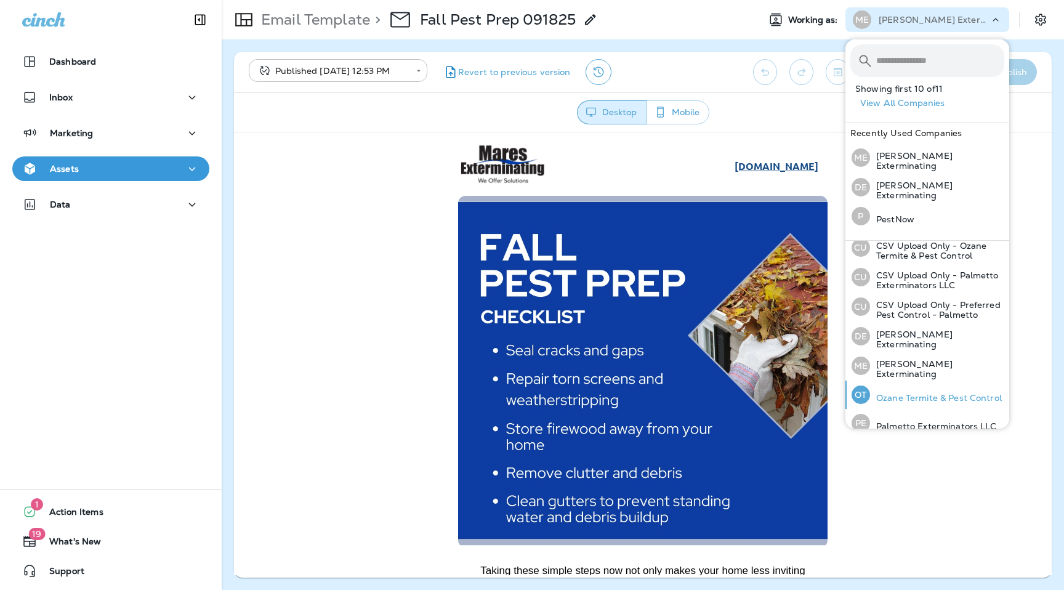
click at [900, 395] on p "Ozane Termite & Pest Control" at bounding box center [936, 398] width 132 height 10
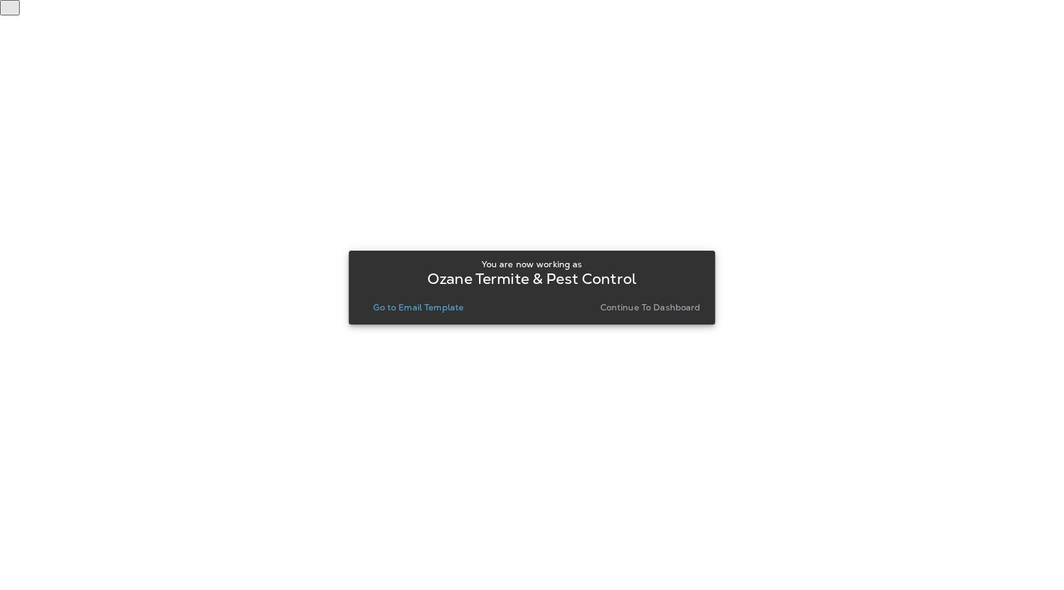
click at [430, 306] on p "Go to Email Template" at bounding box center [418, 307] width 90 height 10
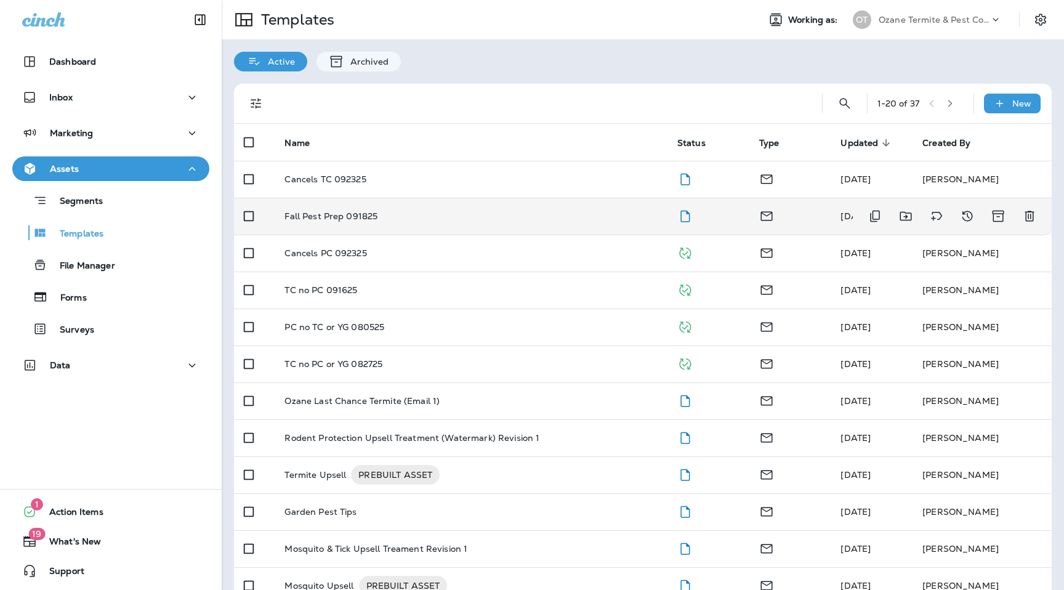
click at [358, 217] on p "Fall Pest Prep 091825" at bounding box center [330, 216] width 93 height 10
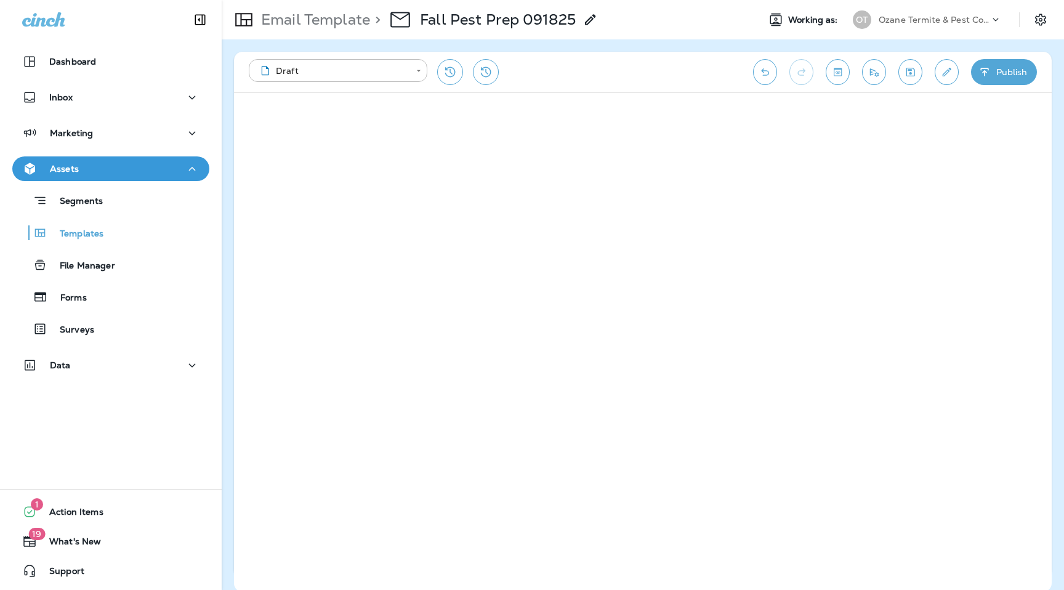
click at [912, 74] on icon "Save" at bounding box center [910, 72] width 13 height 12
click at [1018, 64] on button "Publish" at bounding box center [1004, 72] width 66 height 26
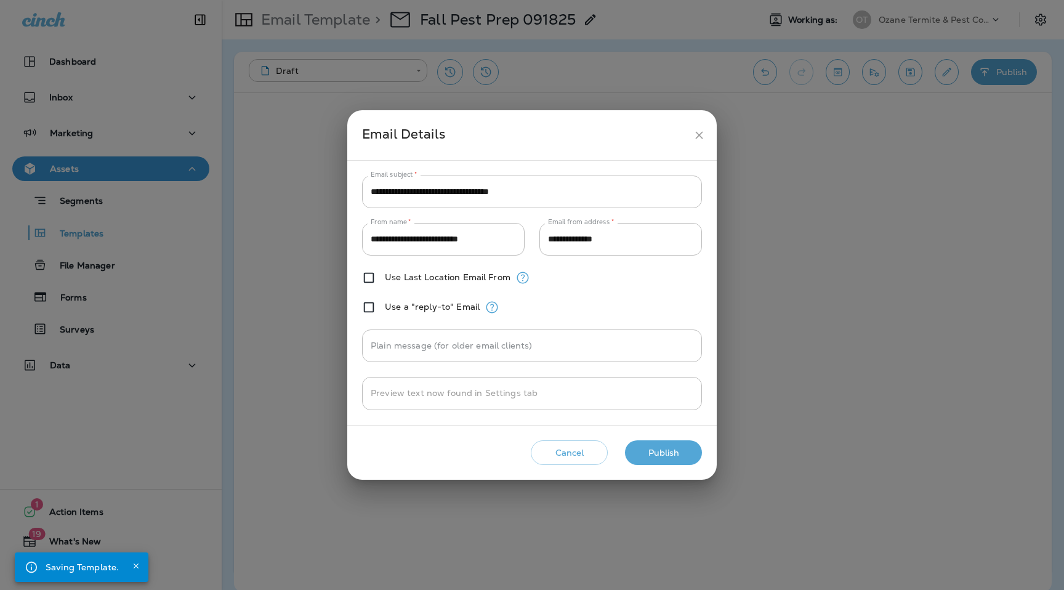
click at [675, 443] on button "Publish" at bounding box center [663, 452] width 77 height 25
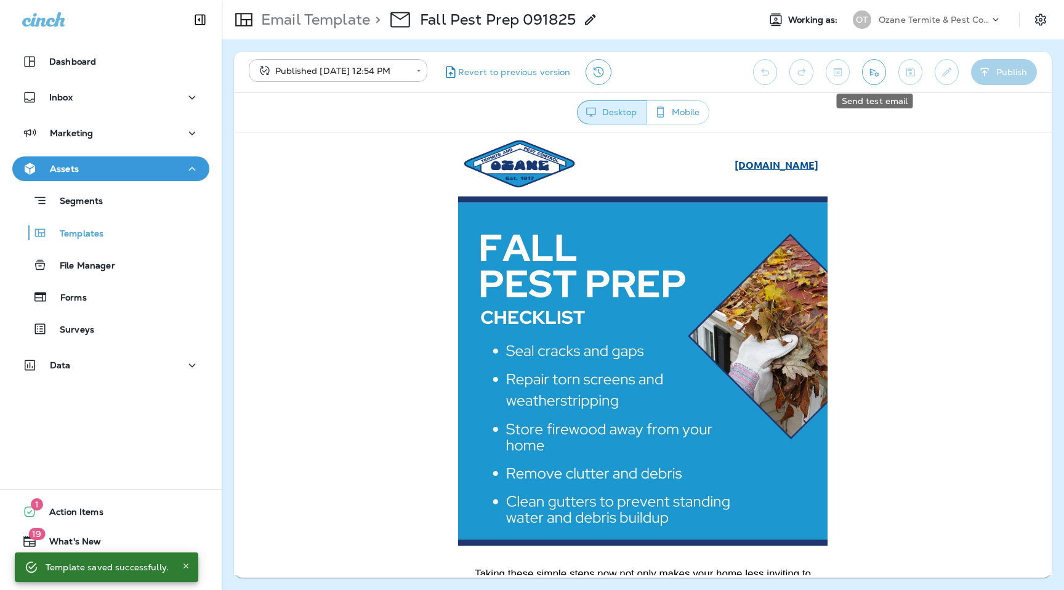
click at [881, 68] on button "Send test email" at bounding box center [874, 72] width 24 height 26
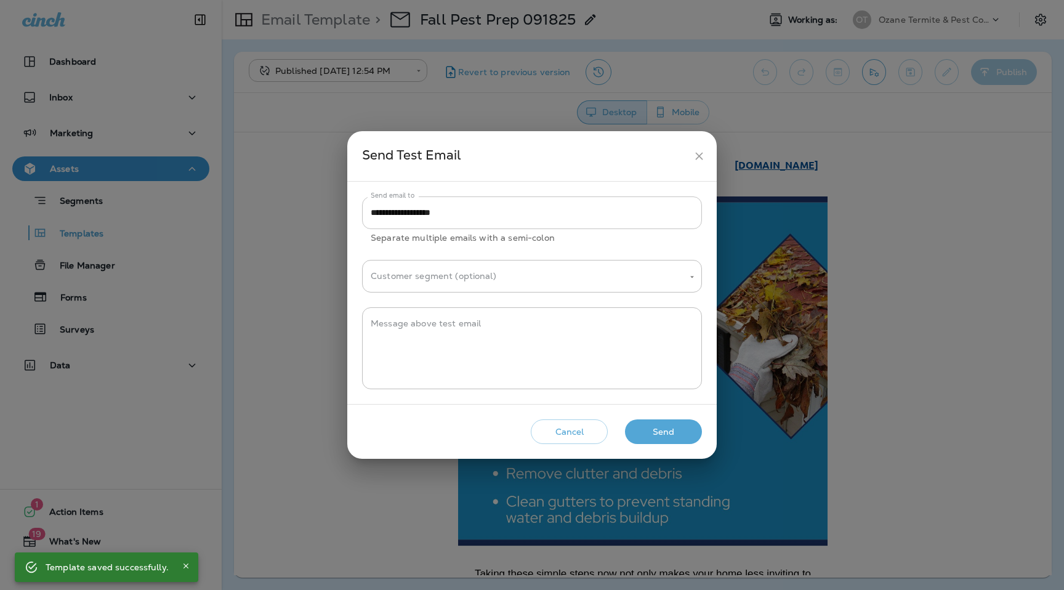
click at [614, 217] on input "**********" at bounding box center [532, 212] width 340 height 33
paste input "**********"
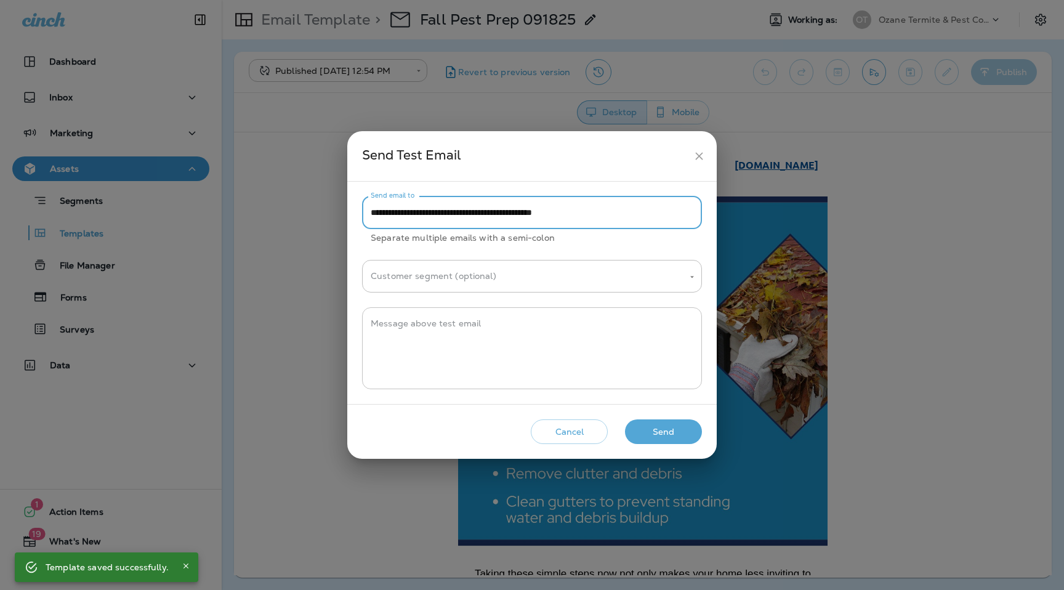
type input "**********"
click at [563, 336] on textarea "Message above test email" at bounding box center [532, 348] width 323 height 62
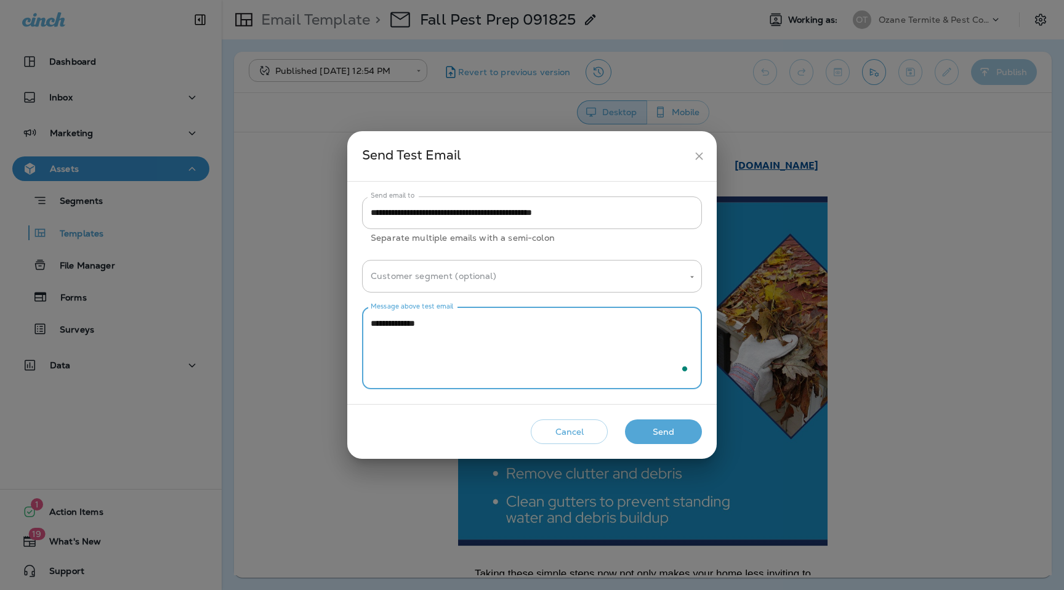
type textarea "**********"
click at [677, 430] on button "Send" at bounding box center [663, 431] width 77 height 25
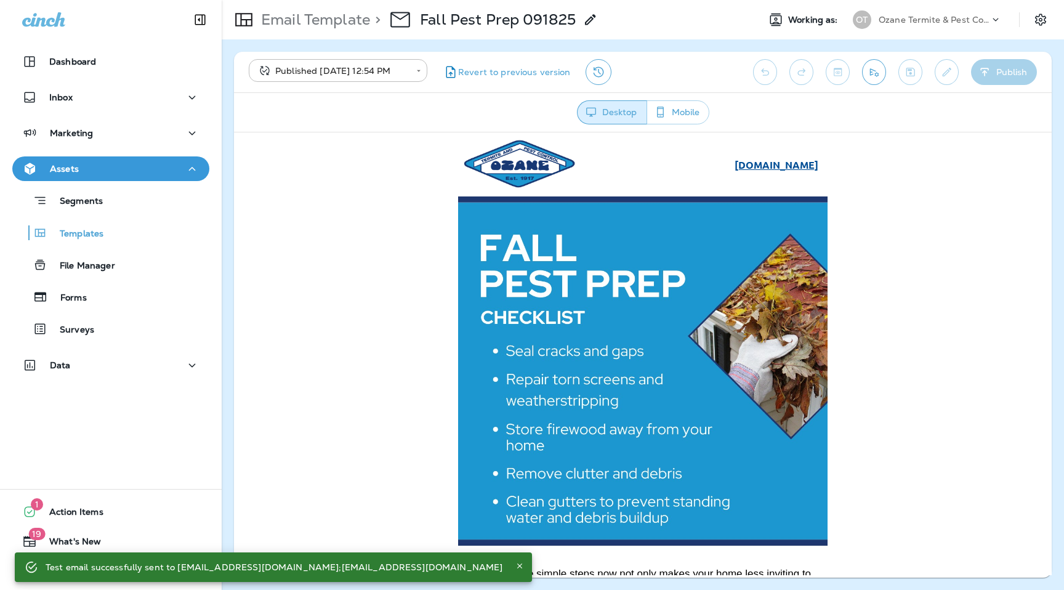
click at [898, 10] on div "OT Ozane Termite & Pest Control" at bounding box center [927, 19] width 164 height 25
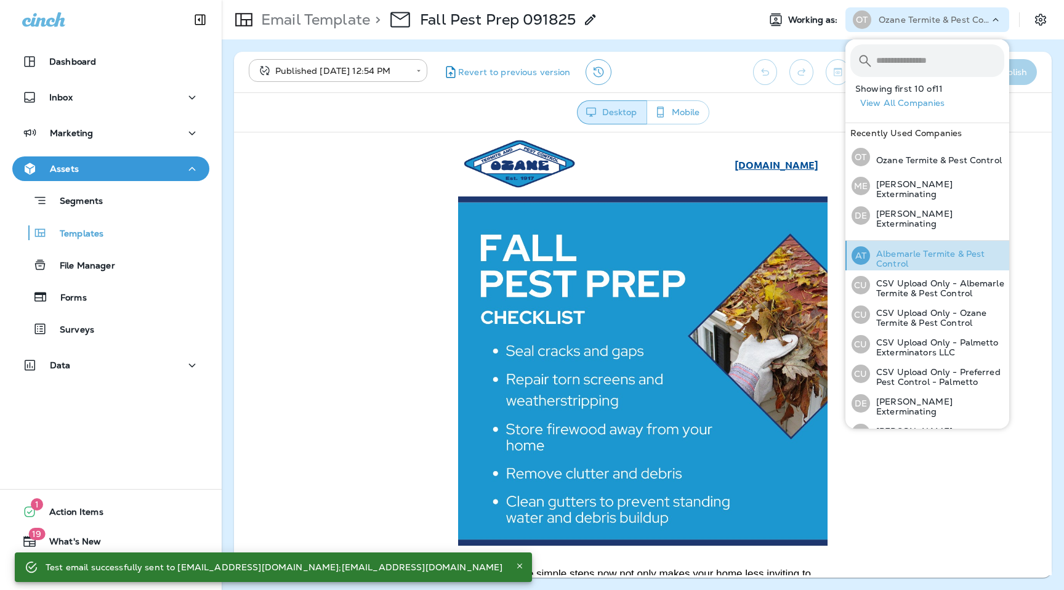
click at [914, 257] on p "Albemarle Termite & Pest Control" at bounding box center [937, 259] width 134 height 20
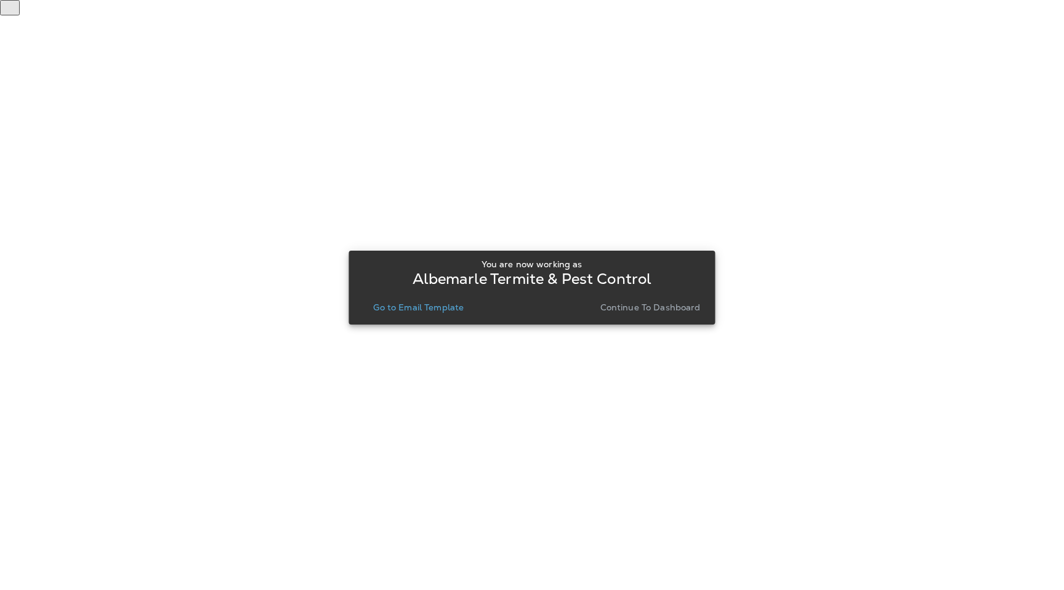
click at [427, 307] on p "Go to Email Template" at bounding box center [418, 307] width 90 height 10
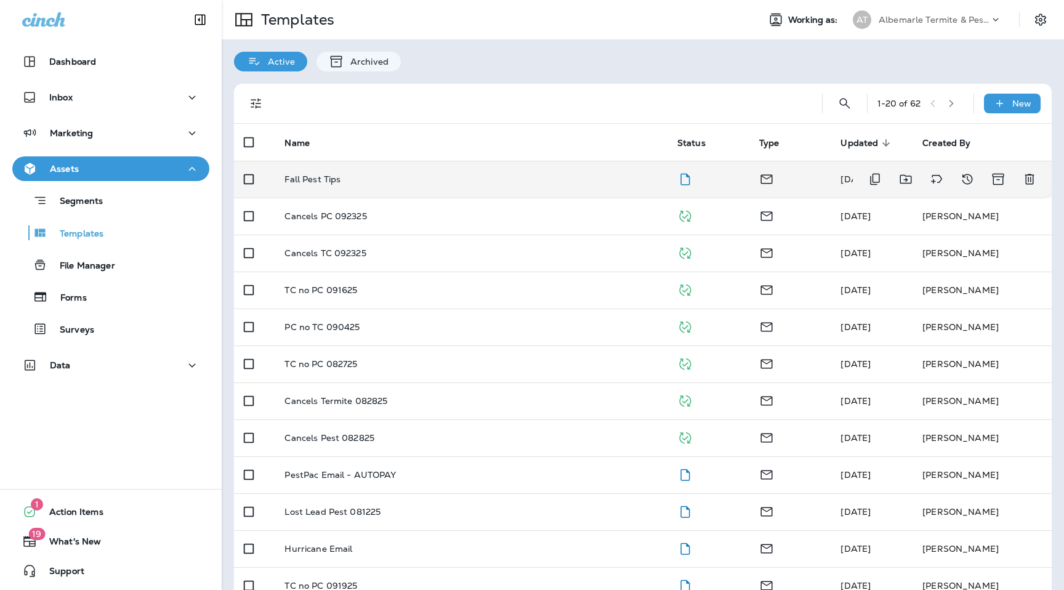
click at [358, 174] on td "Fall Pest Tips" at bounding box center [471, 179] width 392 height 37
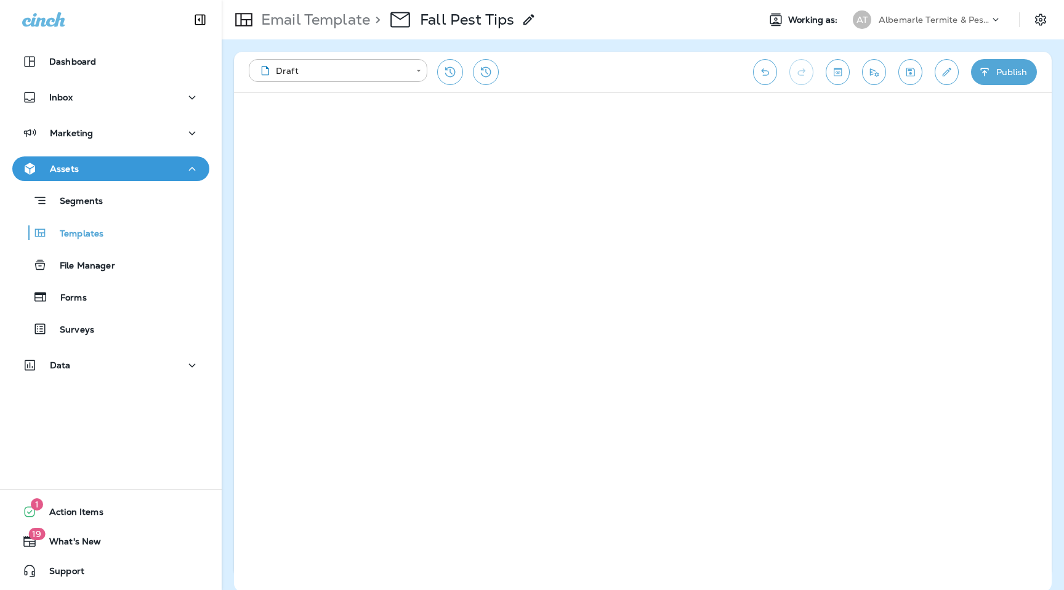
click at [904, 75] on icon "Save" at bounding box center [910, 72] width 13 height 12
click at [872, 73] on icon "Send test email" at bounding box center [873, 72] width 13 height 12
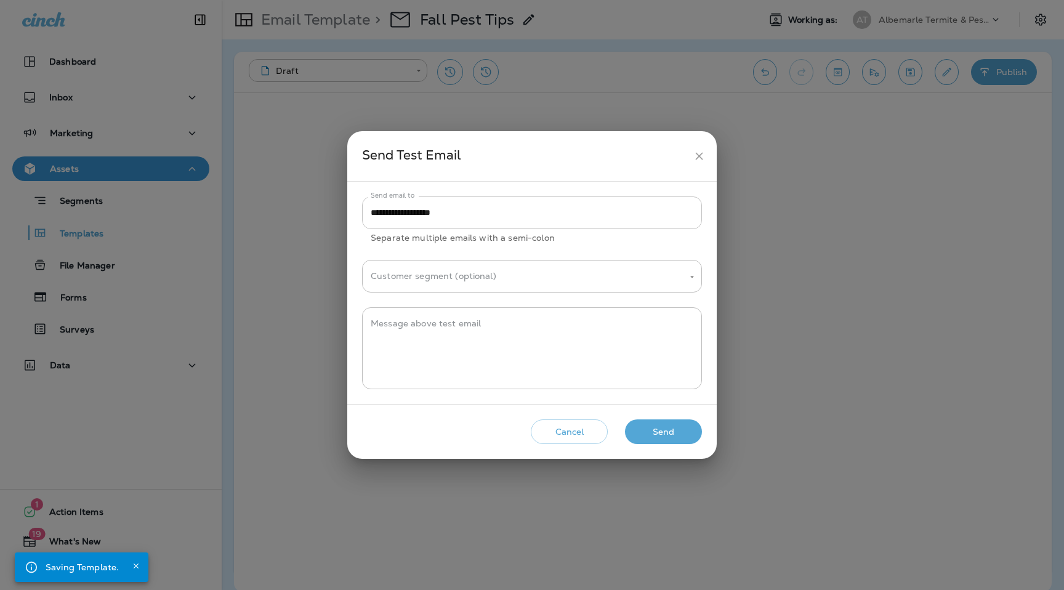
click at [544, 206] on input "**********" at bounding box center [532, 212] width 340 height 33
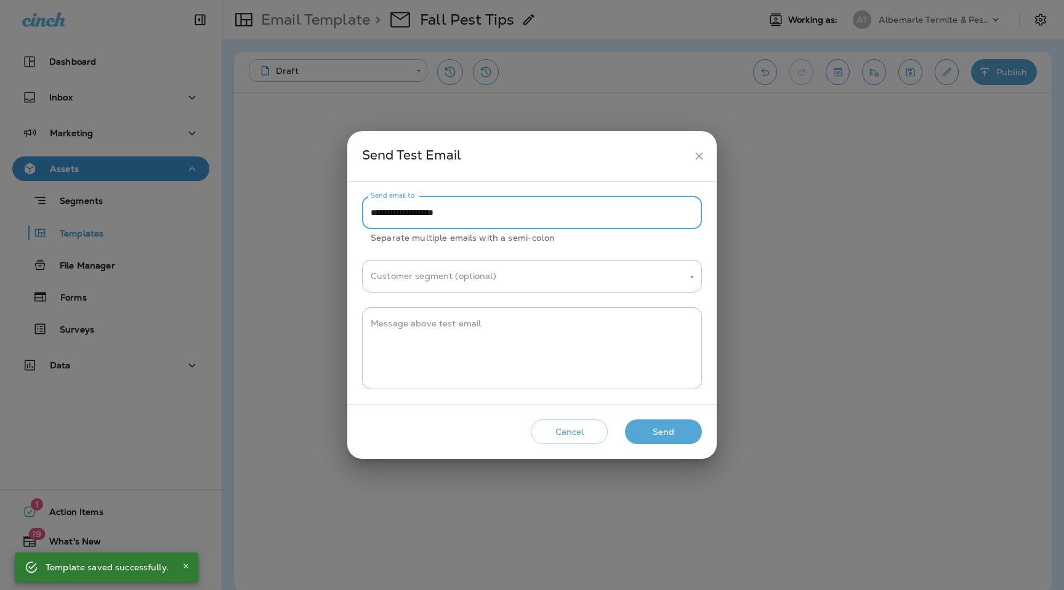
paste input "**********"
type input "**********"
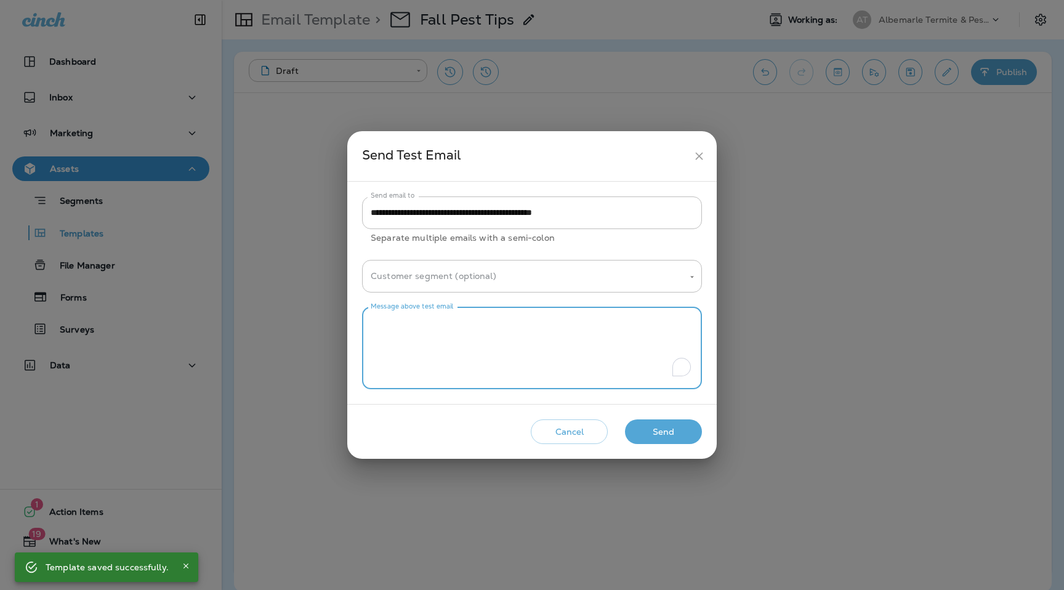
click at [519, 326] on textarea "Message above test email" at bounding box center [532, 348] width 323 height 62
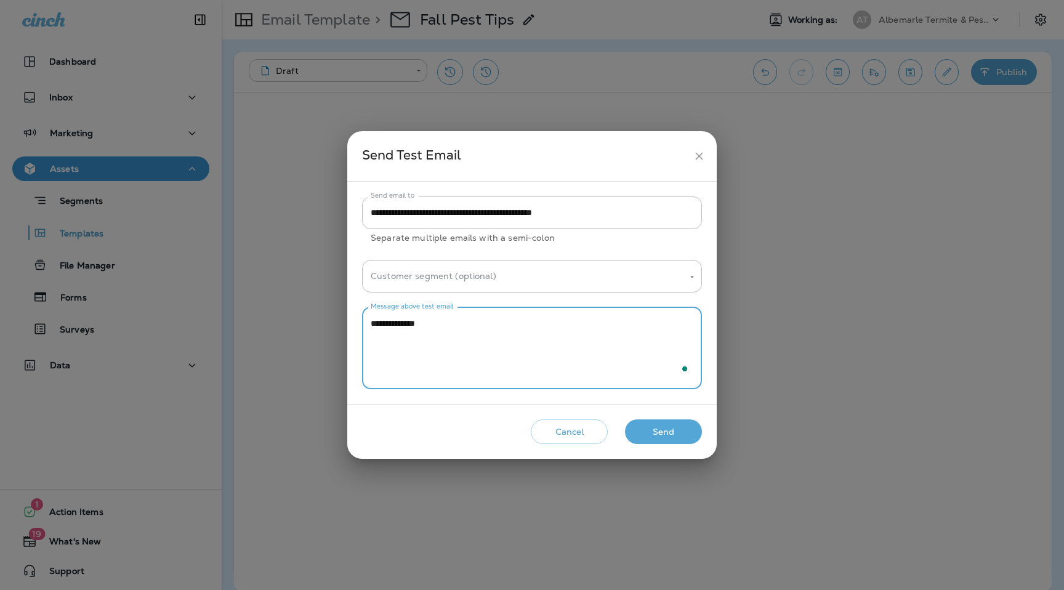
type textarea "**********"
click at [679, 438] on button "Send" at bounding box center [663, 431] width 77 height 25
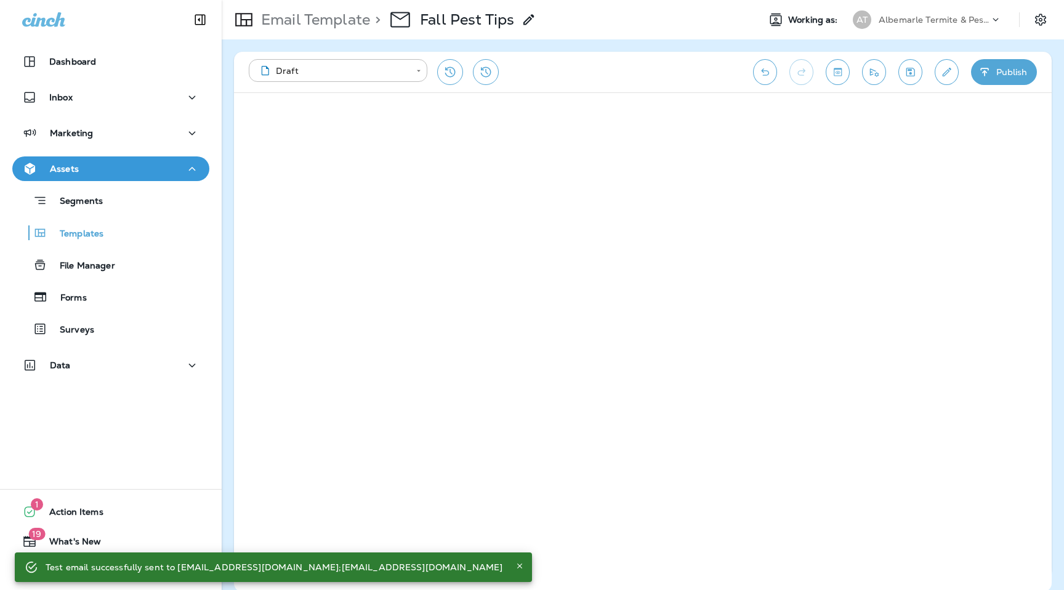
click at [946, 18] on p "Albemarle Termite & Pest Control" at bounding box center [934, 20] width 111 height 10
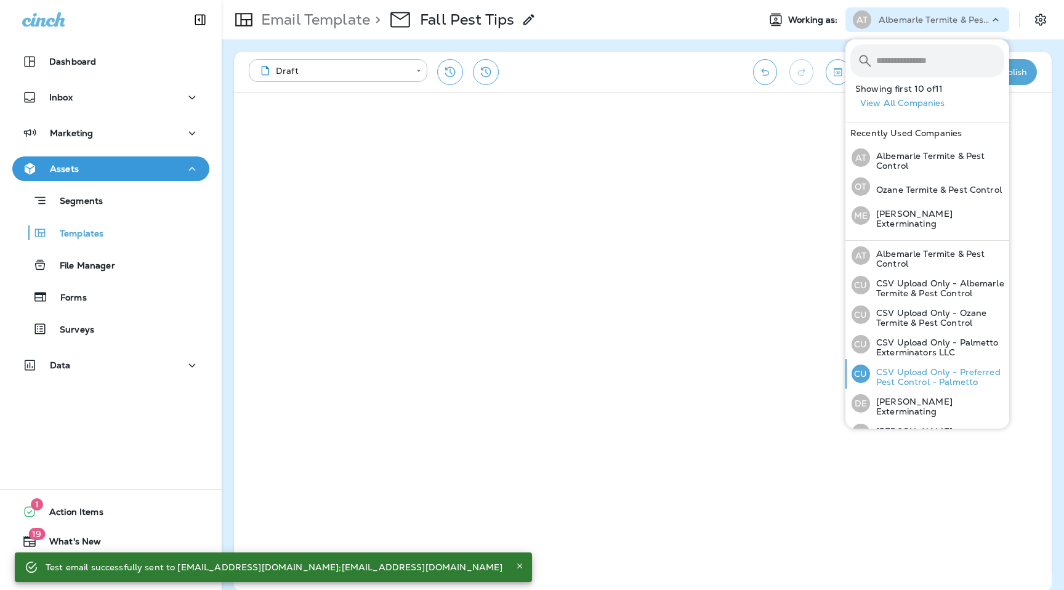
scroll to position [134, 0]
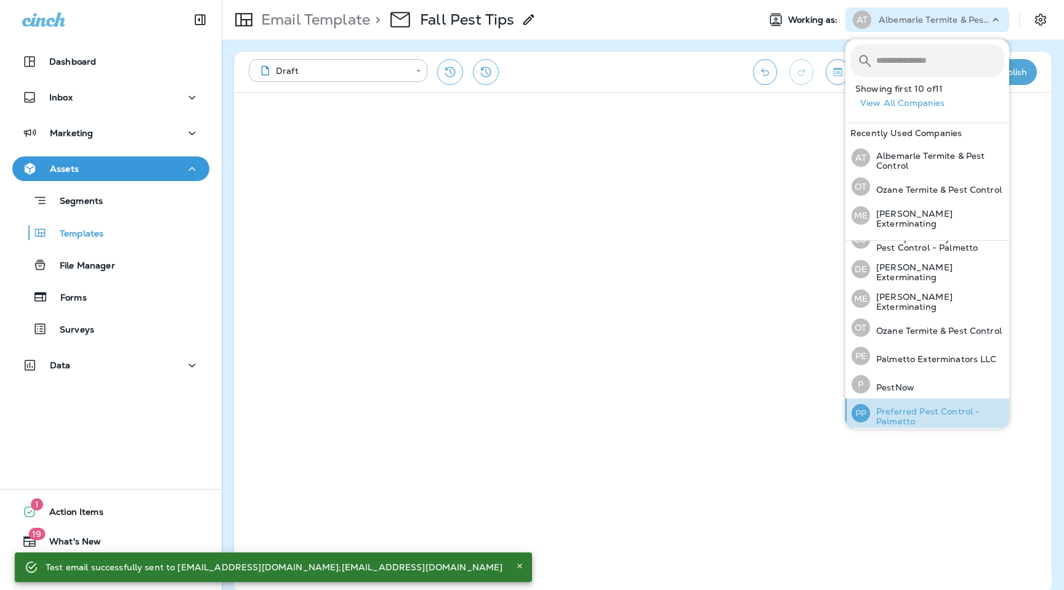
click at [904, 406] on p "Preferred Pest Control - Palmetto" at bounding box center [937, 416] width 134 height 20
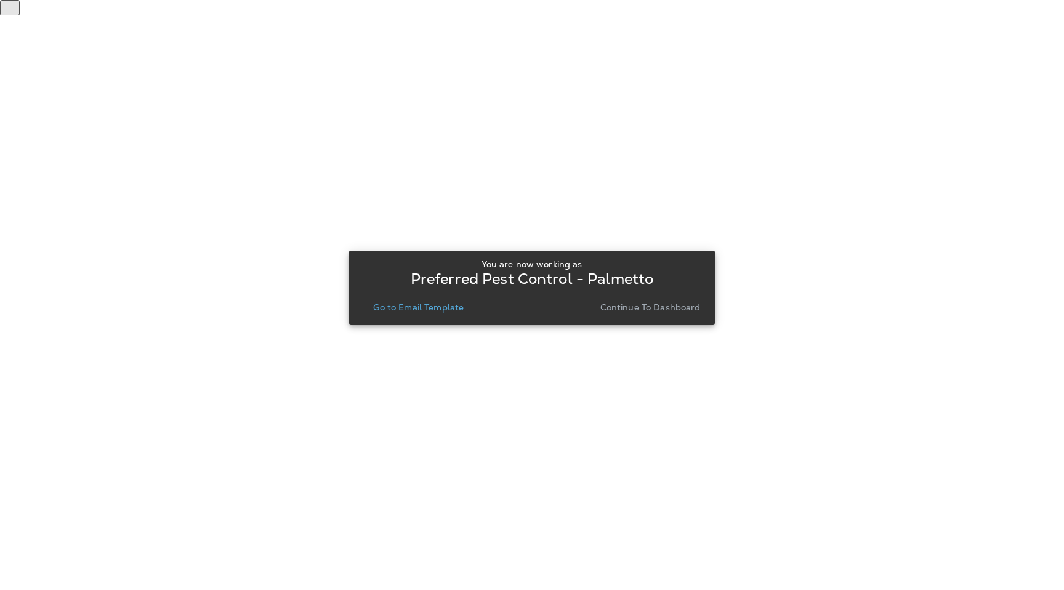
click at [390, 308] on p "Go to Email Template" at bounding box center [418, 307] width 90 height 10
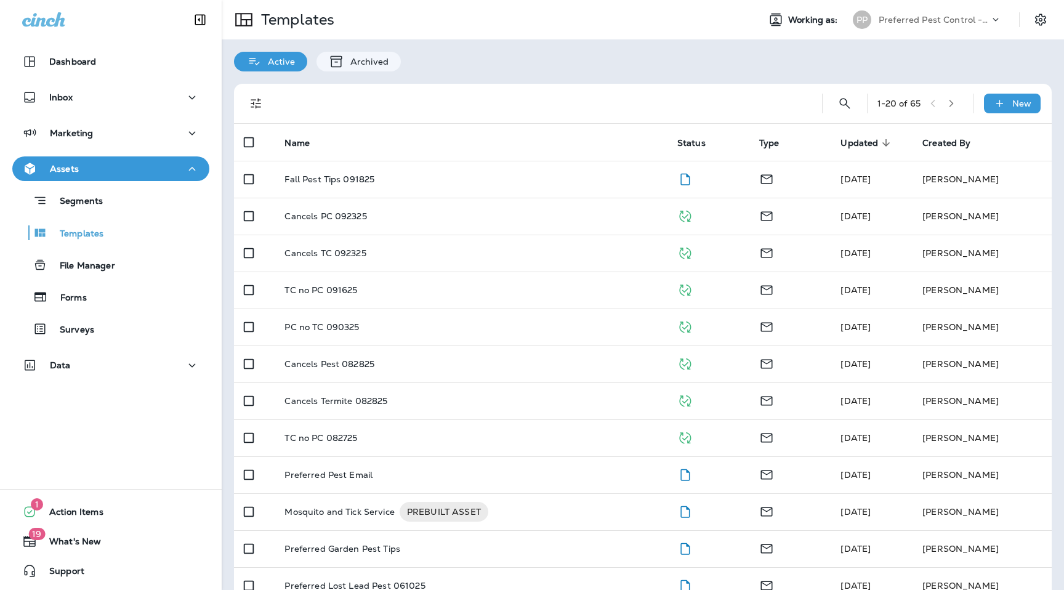
click at [260, 191] on td at bounding box center [254, 179] width 41 height 37
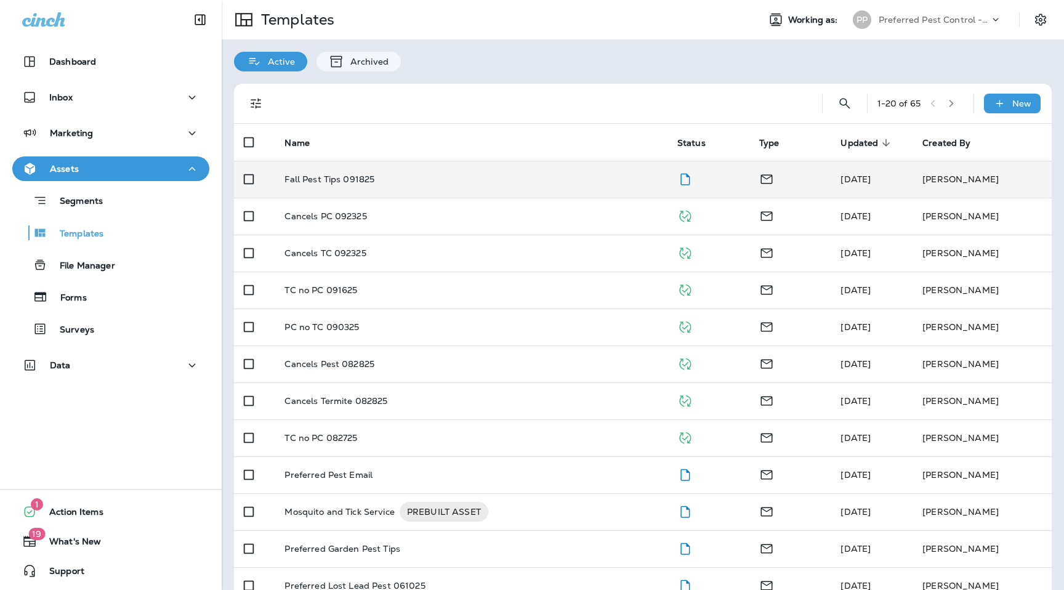
click at [340, 179] on p "Fall Pest Tips 091825" at bounding box center [329, 179] width 90 height 10
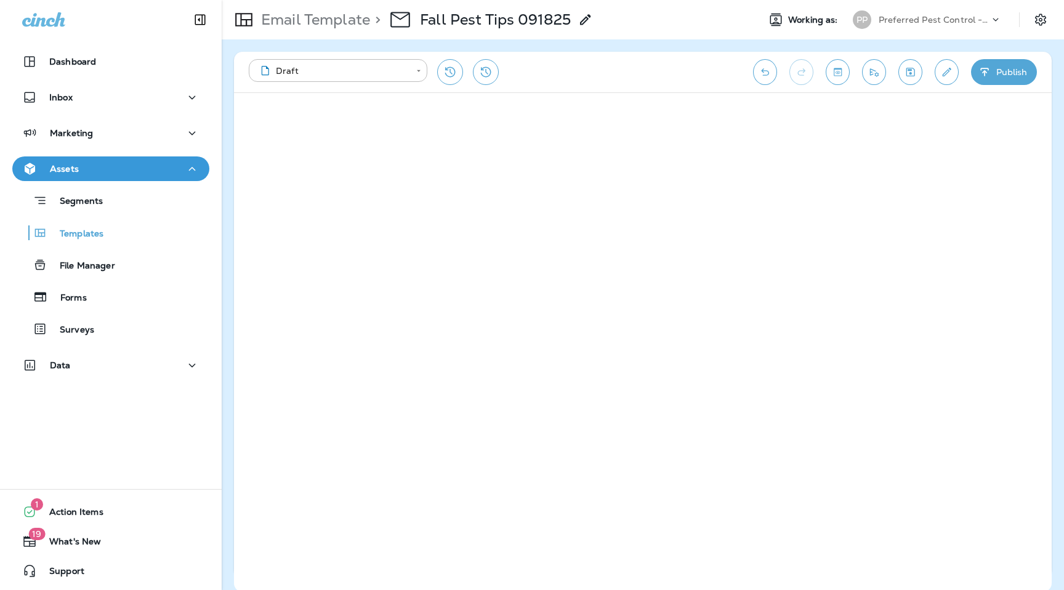
click at [911, 73] on icon "Save" at bounding box center [910, 72] width 13 height 12
click at [991, 77] on icon "button" at bounding box center [984, 72] width 13 height 12
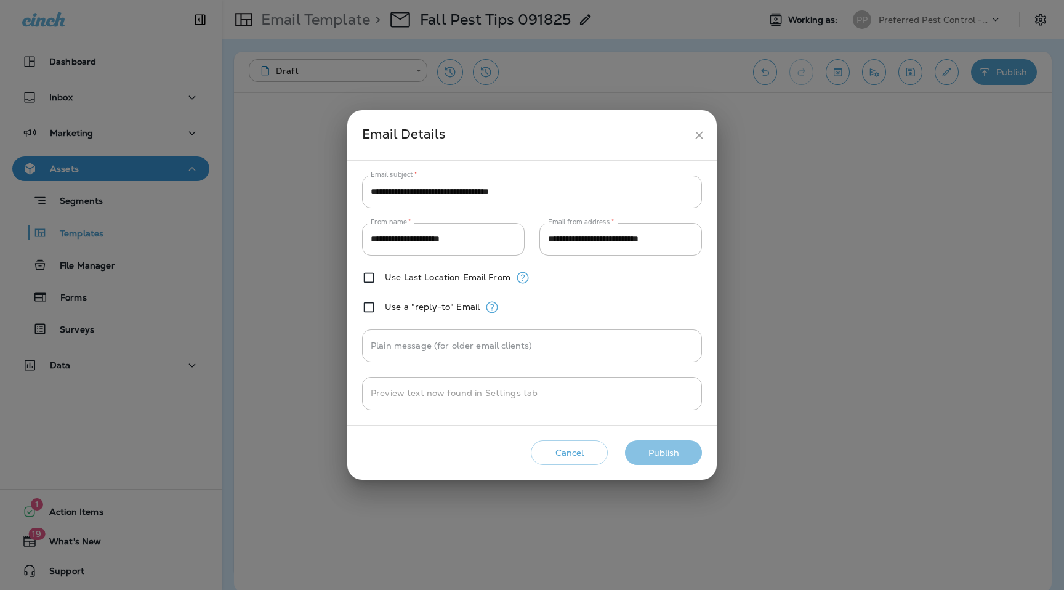
click at [657, 458] on button "Publish" at bounding box center [663, 452] width 77 height 25
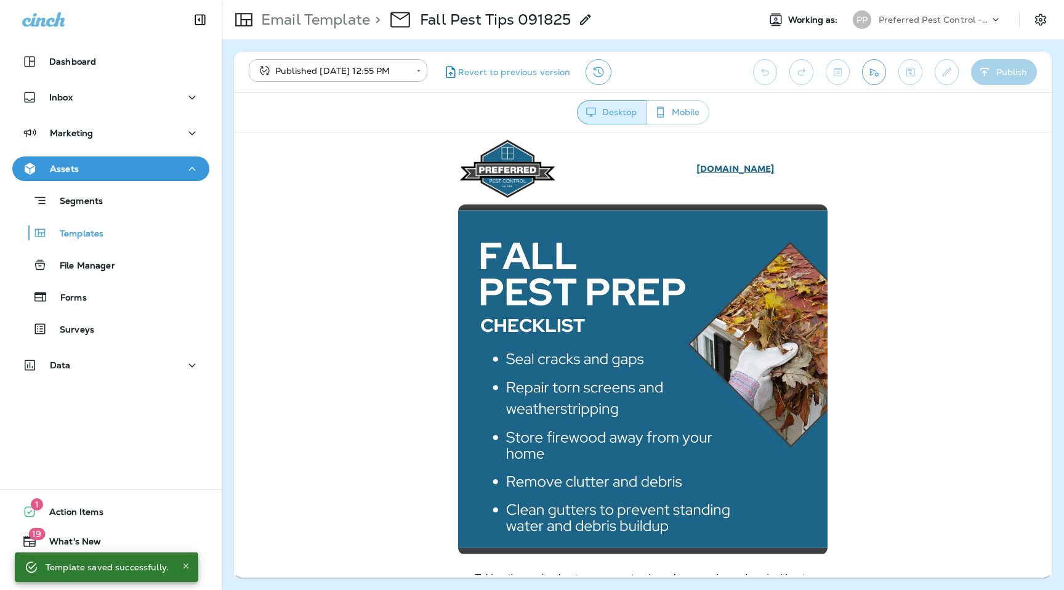
click at [917, 22] on p "Preferred Pest Control - Palmetto" at bounding box center [934, 20] width 111 height 10
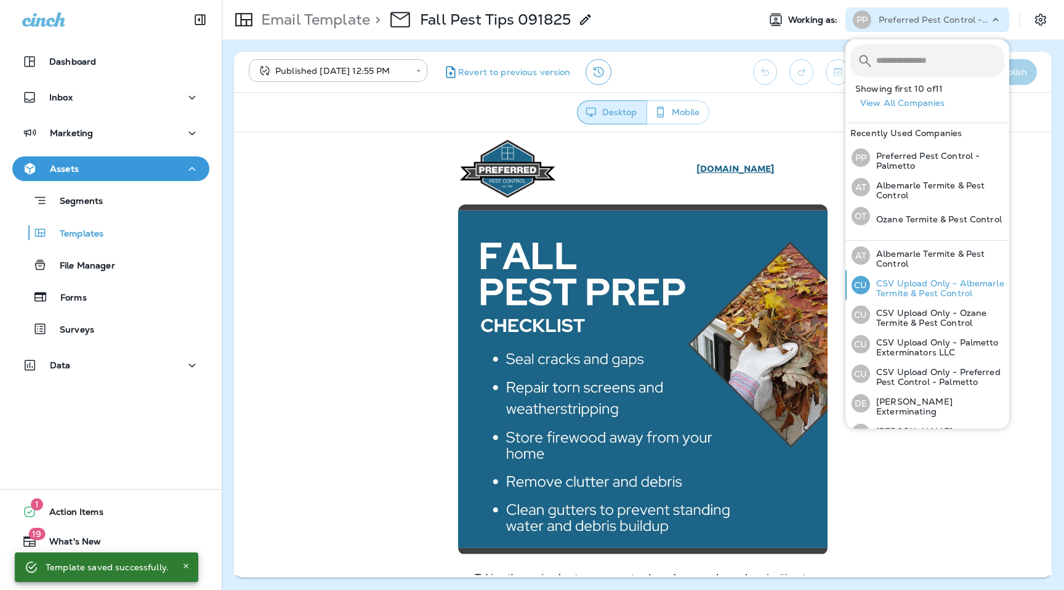
scroll to position [135, 0]
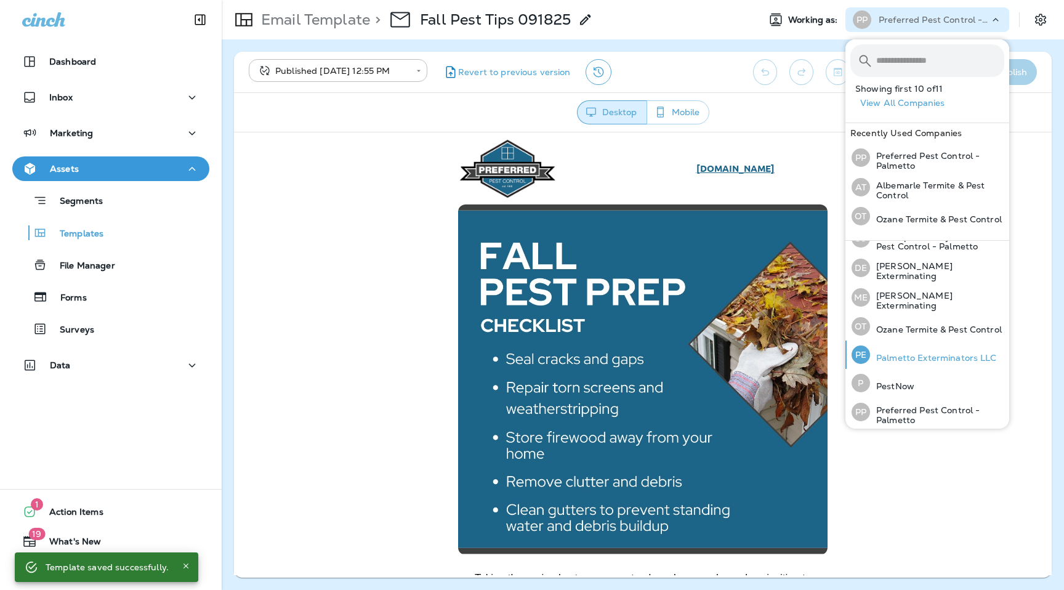
click at [909, 353] on p "Palmetto Exterminators LLC" at bounding box center [933, 358] width 127 height 10
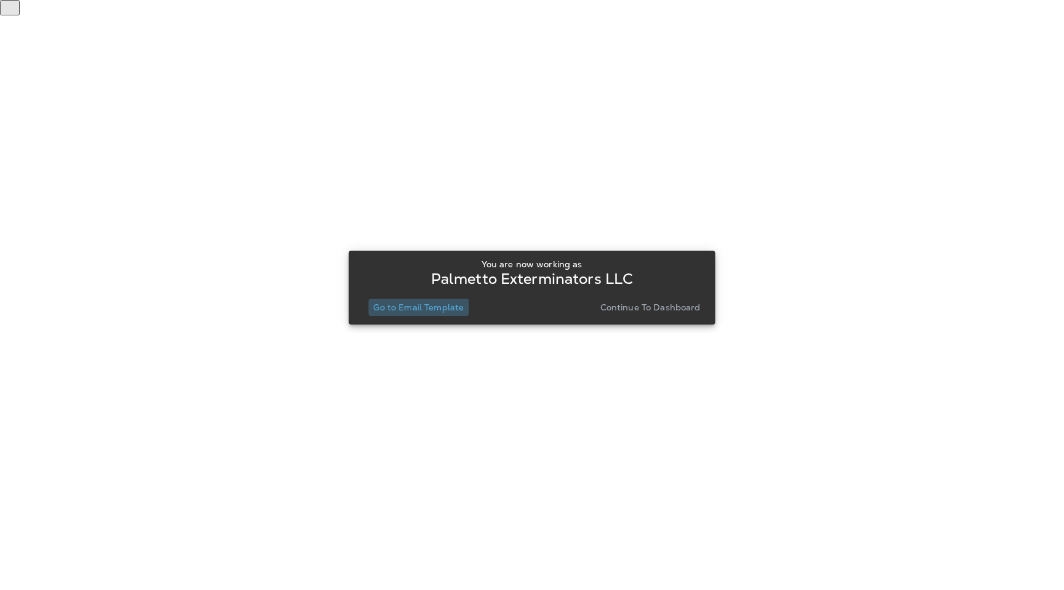
click at [444, 306] on p "Go to Email Template" at bounding box center [418, 307] width 90 height 10
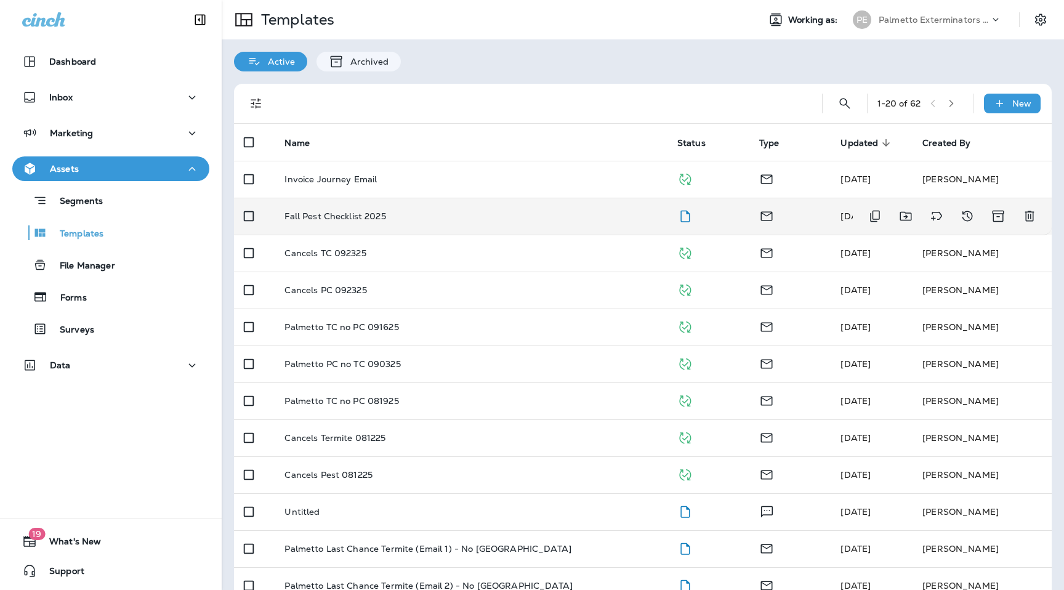
click at [360, 214] on p "Fall Pest Checklist 2025" at bounding box center [334, 216] width 101 height 10
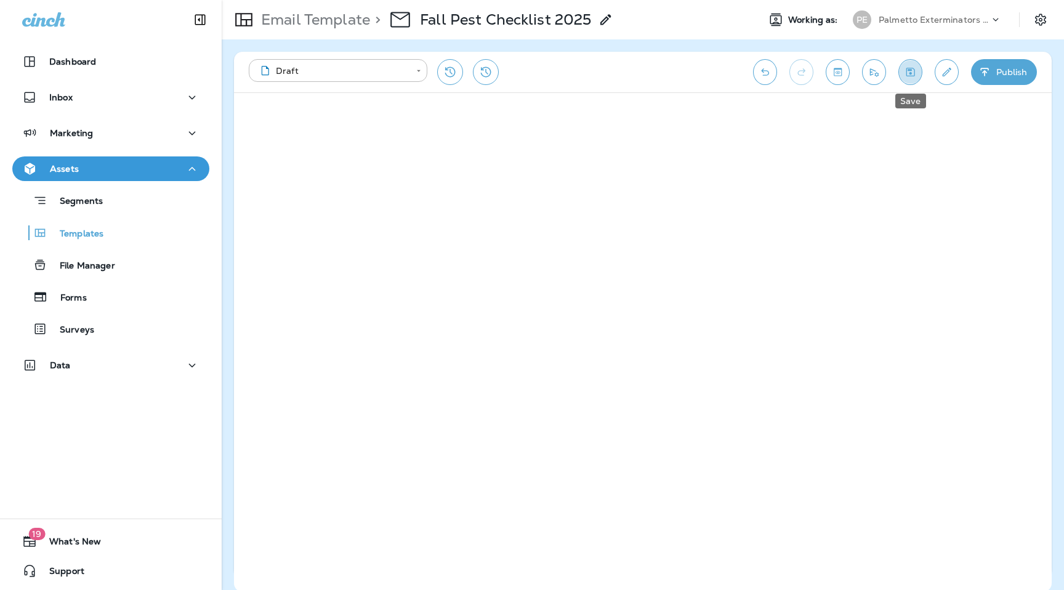
click at [911, 61] on button "Save" at bounding box center [910, 72] width 24 height 26
click at [1005, 78] on button "Publish" at bounding box center [1004, 72] width 66 height 26
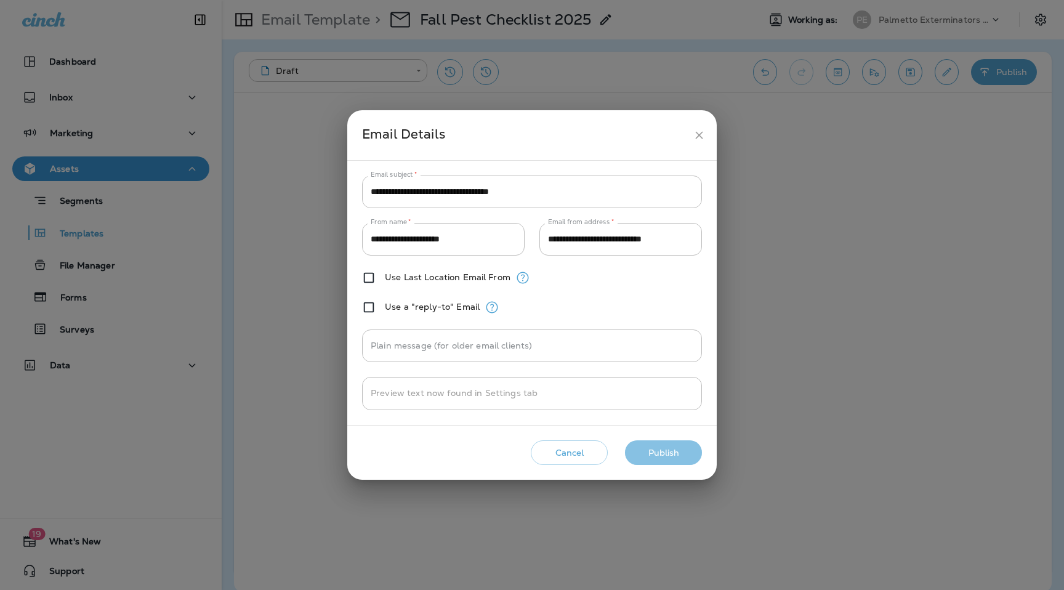
click at [668, 452] on button "Publish" at bounding box center [663, 452] width 77 height 25
